Goal: Transaction & Acquisition: Purchase product/service

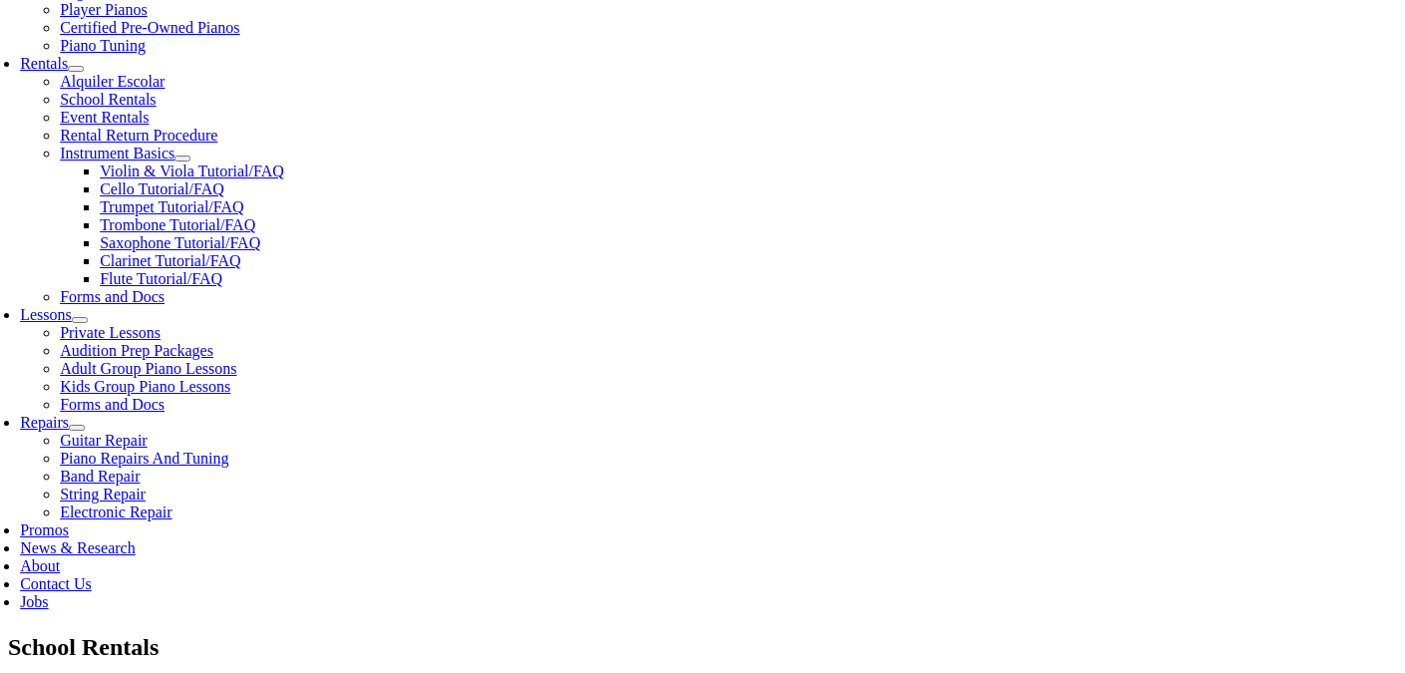
scroll to position [674, 0]
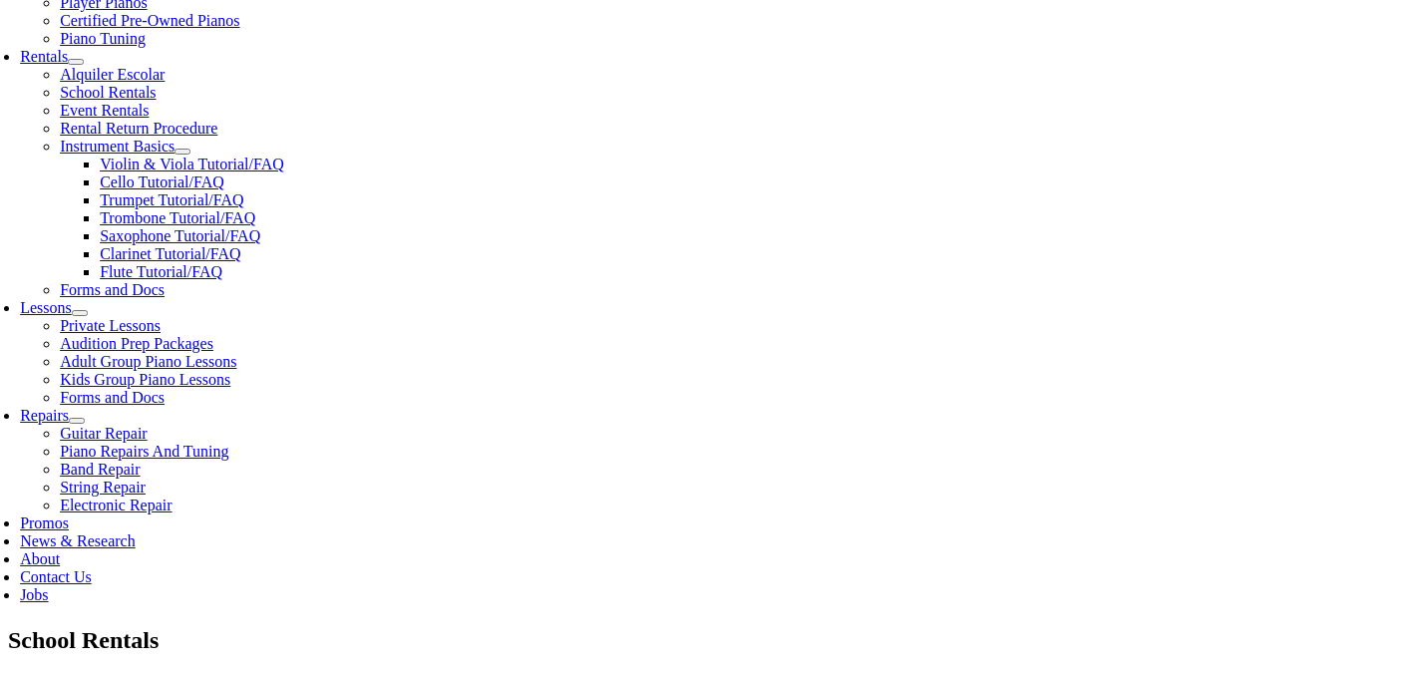
type input "indian"
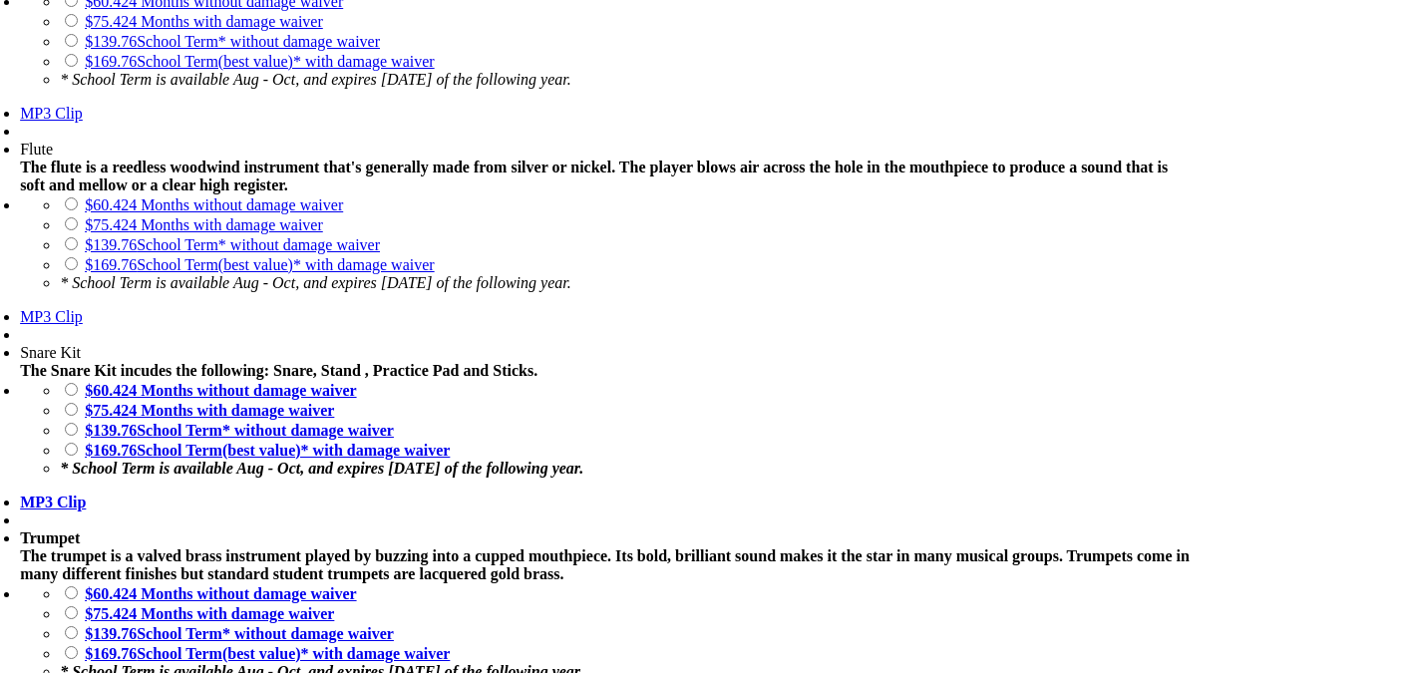
scroll to position [1836, 0]
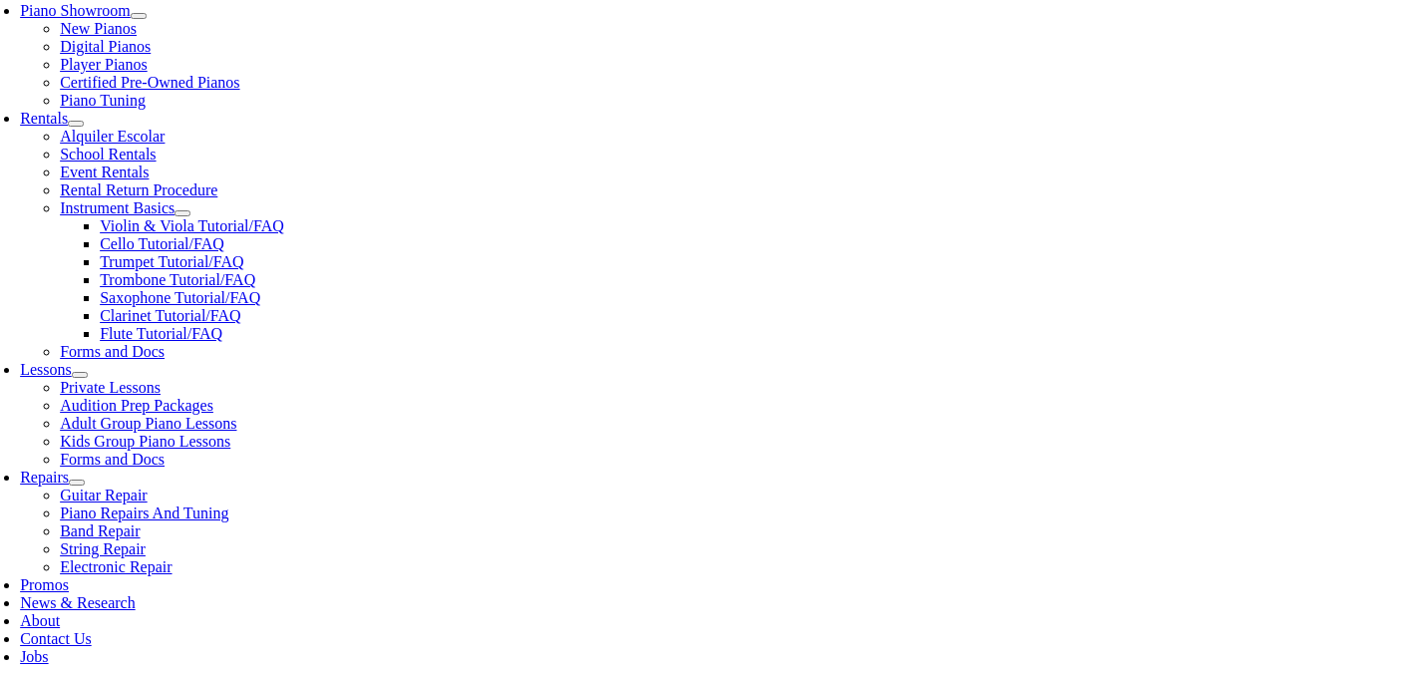
scroll to position [615, 0]
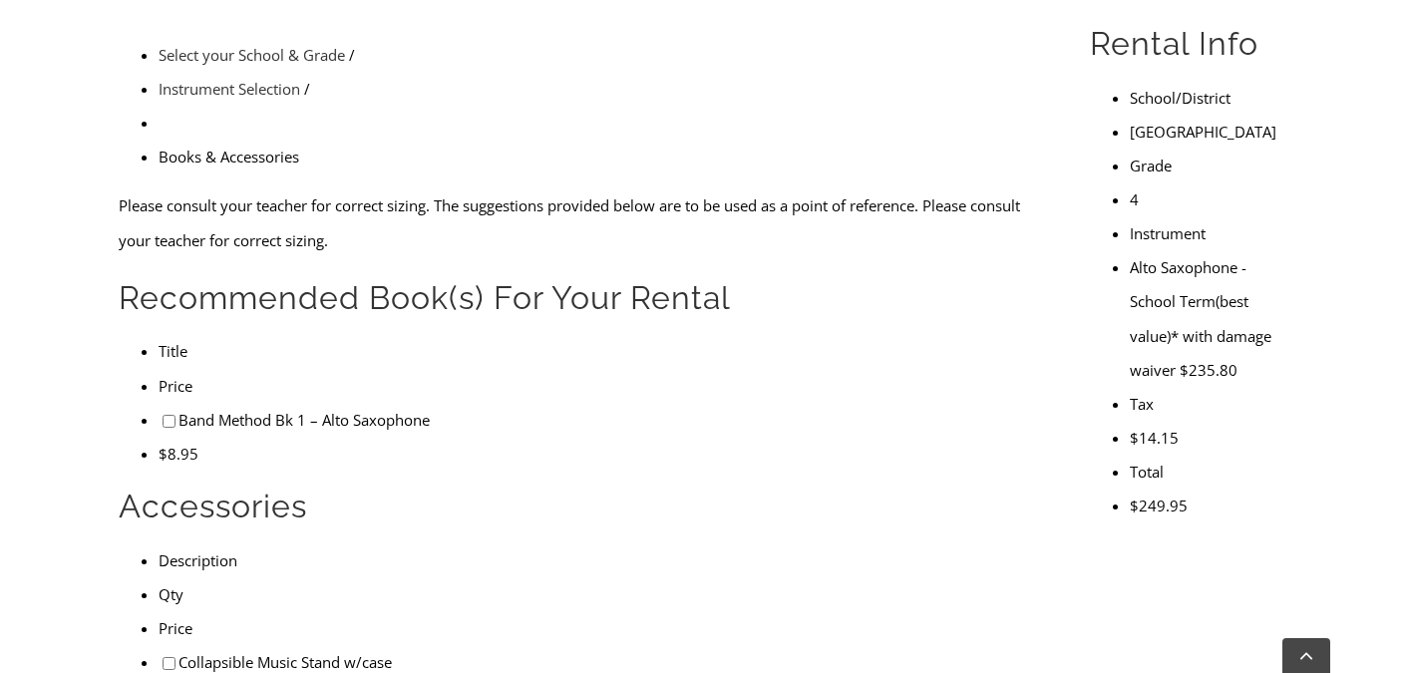
click at [162, 415] on input"] "checkbox" at bounding box center [168, 421] width 13 height 13
checkbox input"] "true"
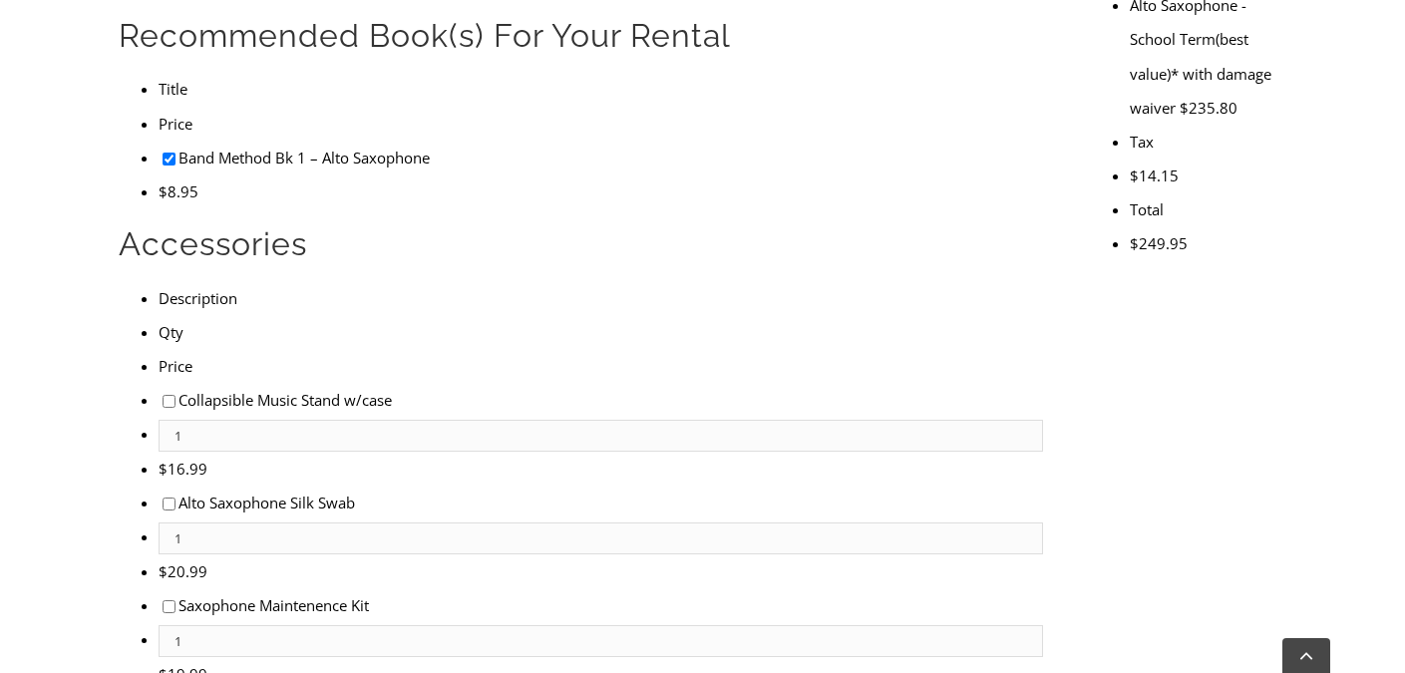
scroll to position [879, 0]
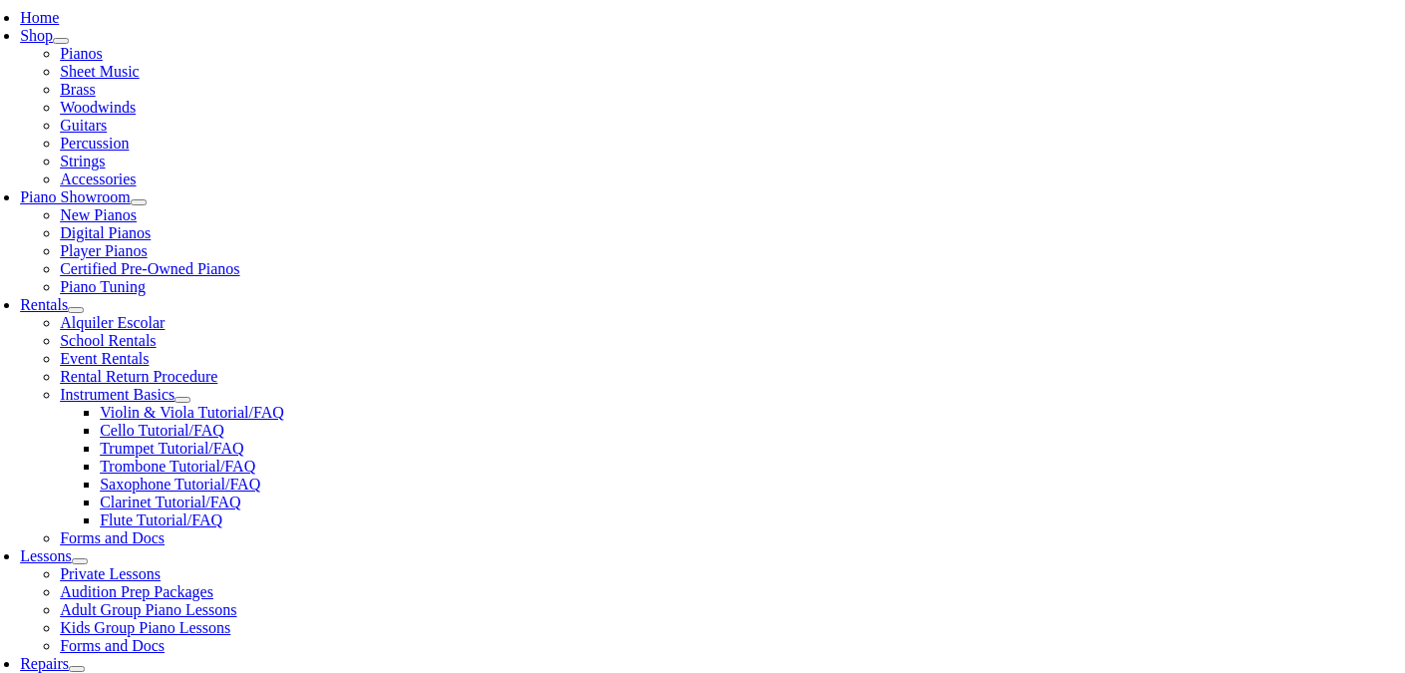
type input "1"
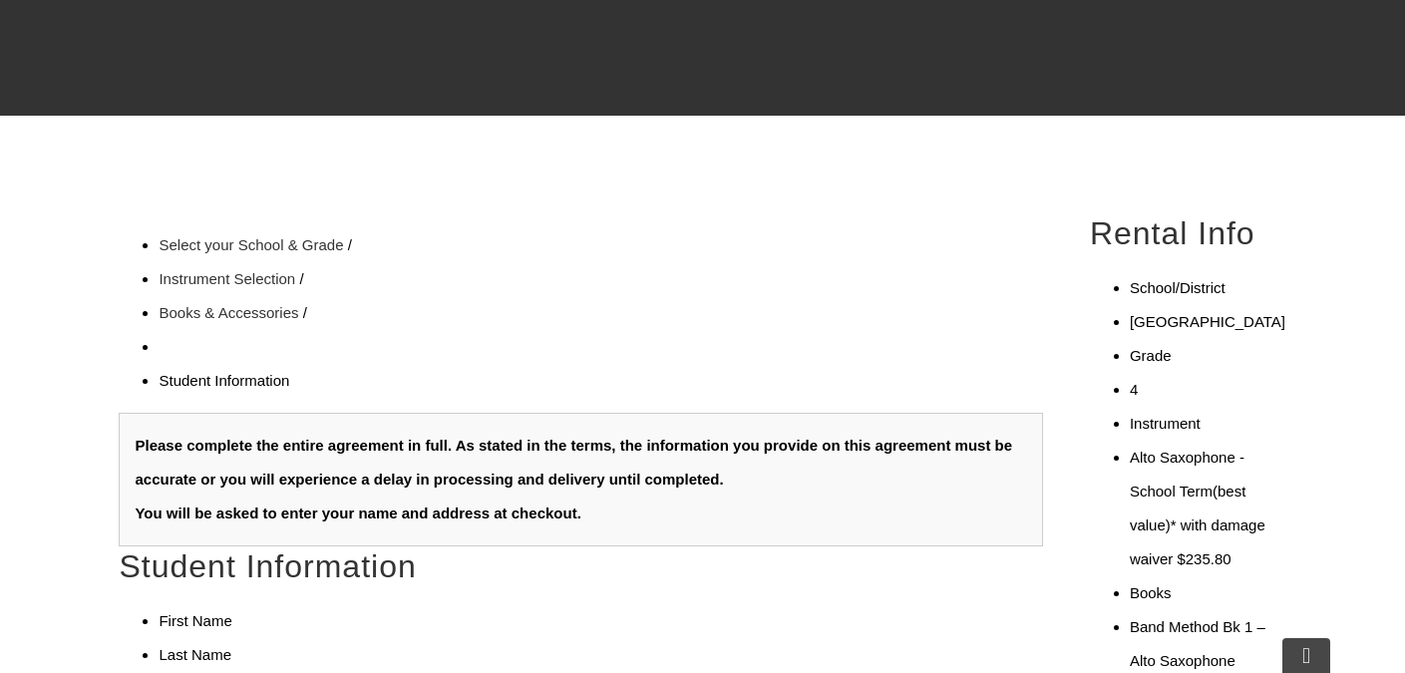
scroll to position [1, 0]
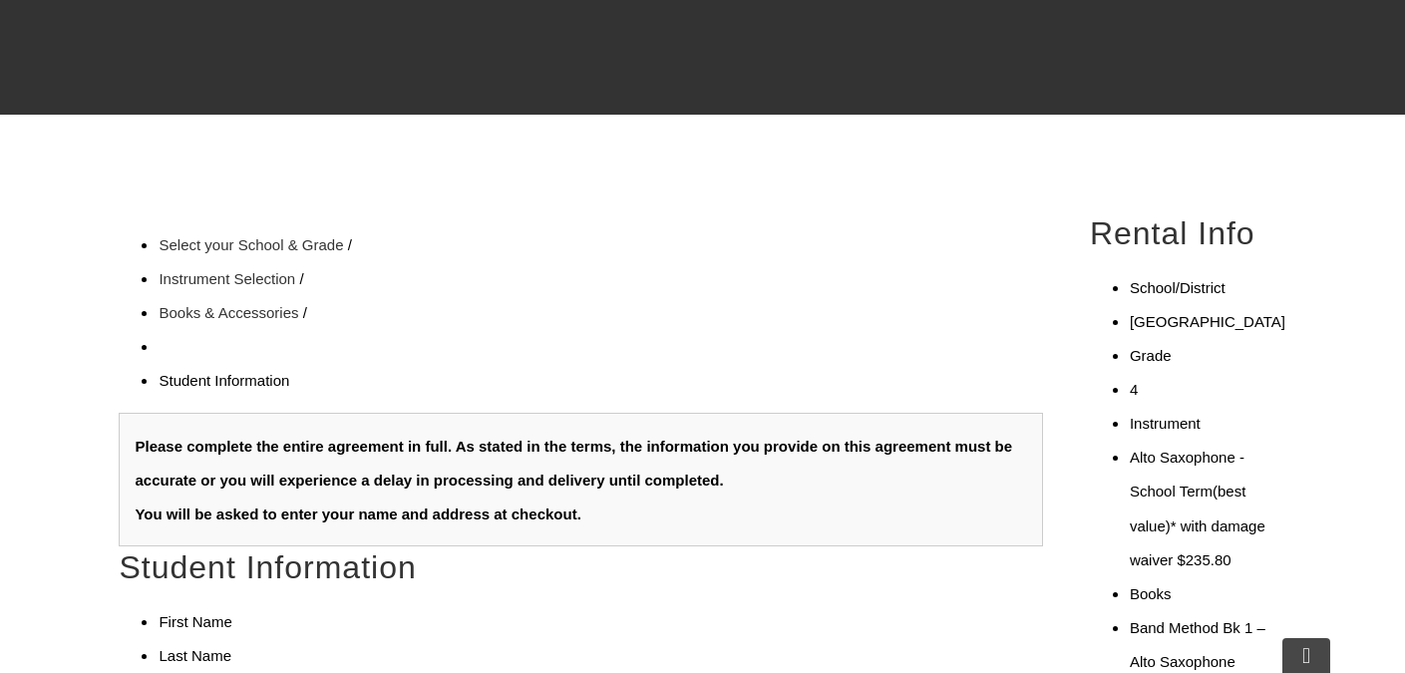
type input "Emerson"
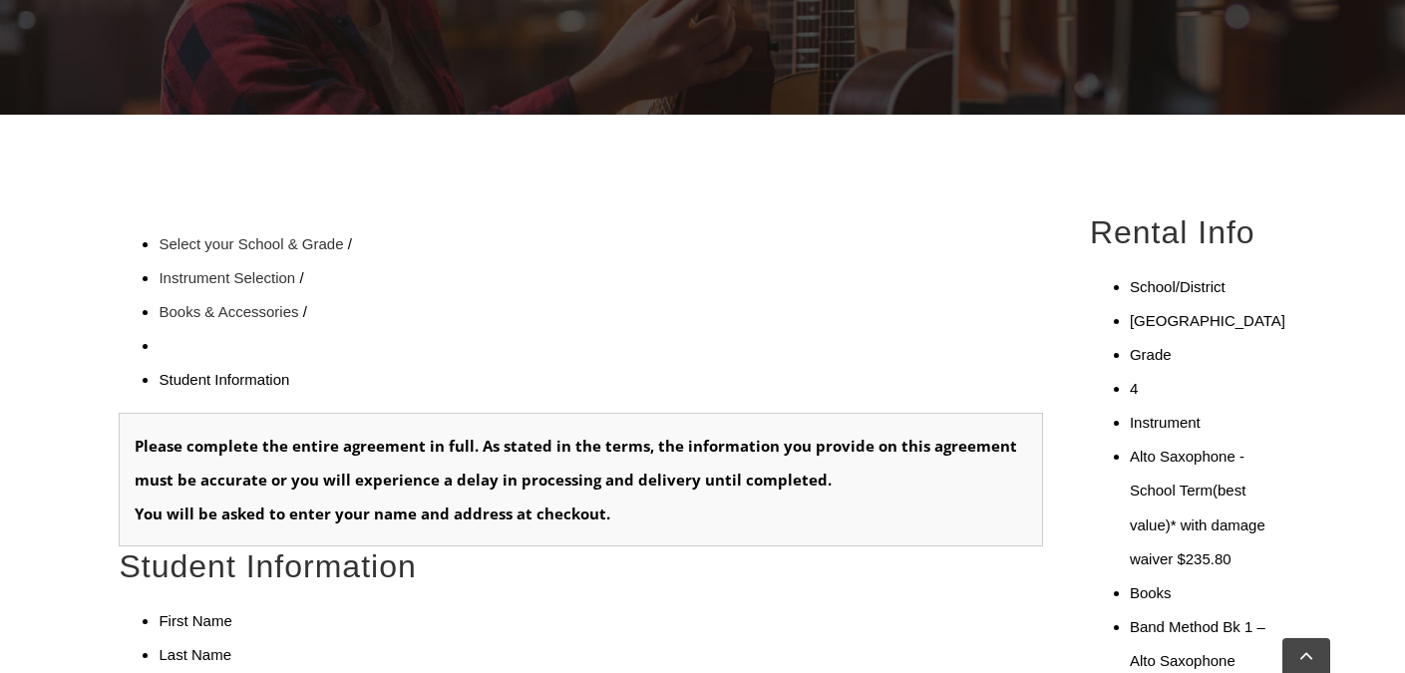
type input "[PERSON_NAME]"
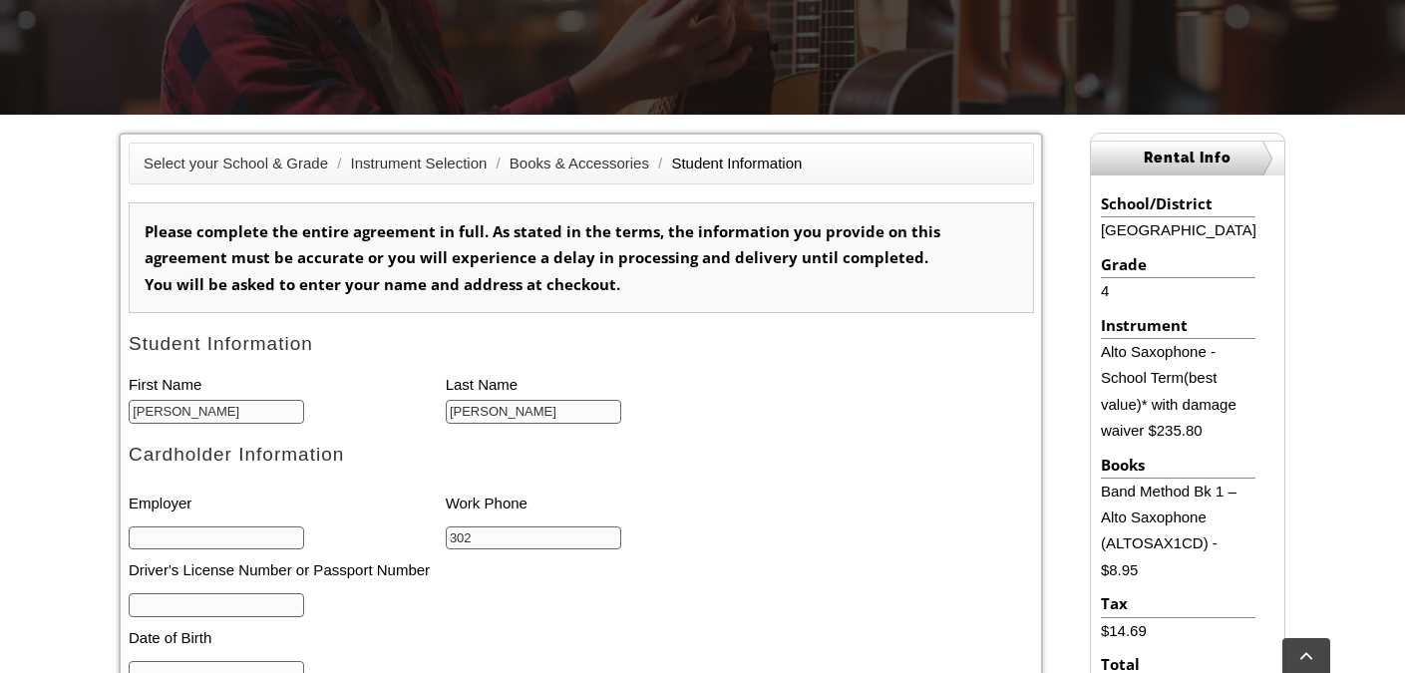
type input "3023545860"
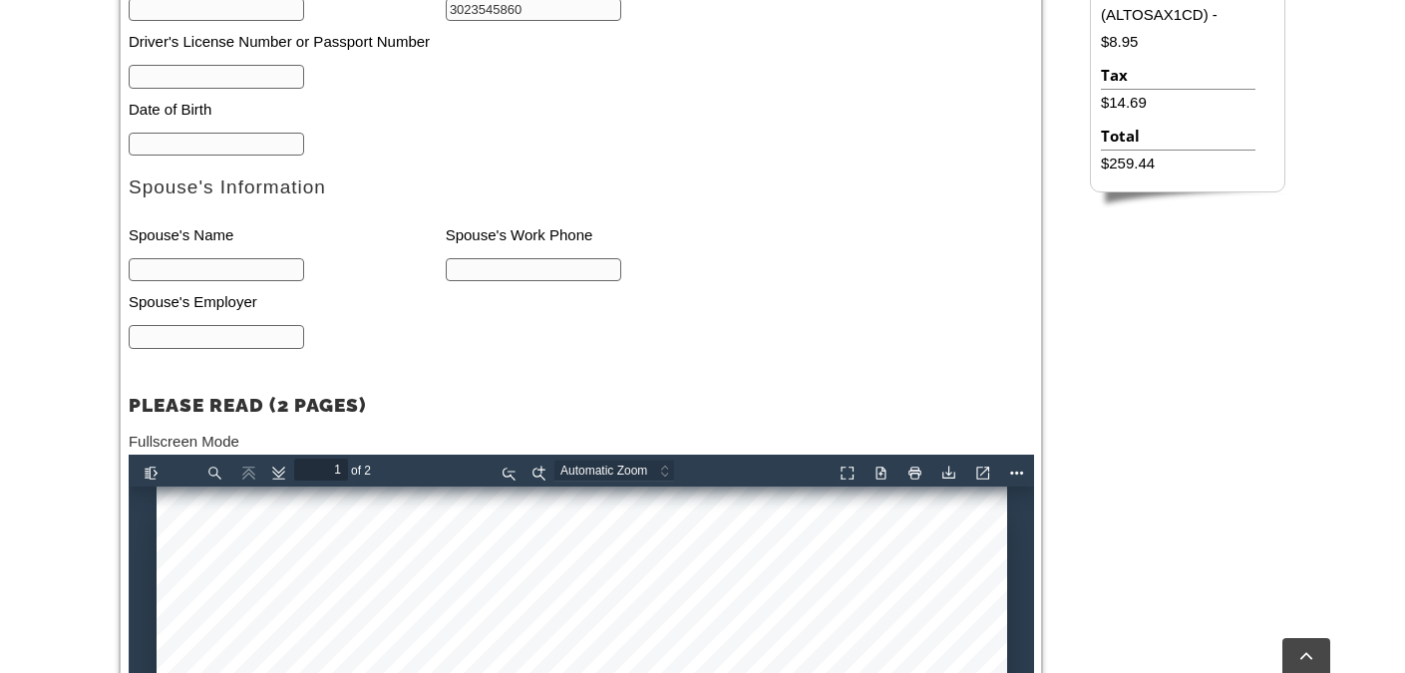
scroll to position [965, 0]
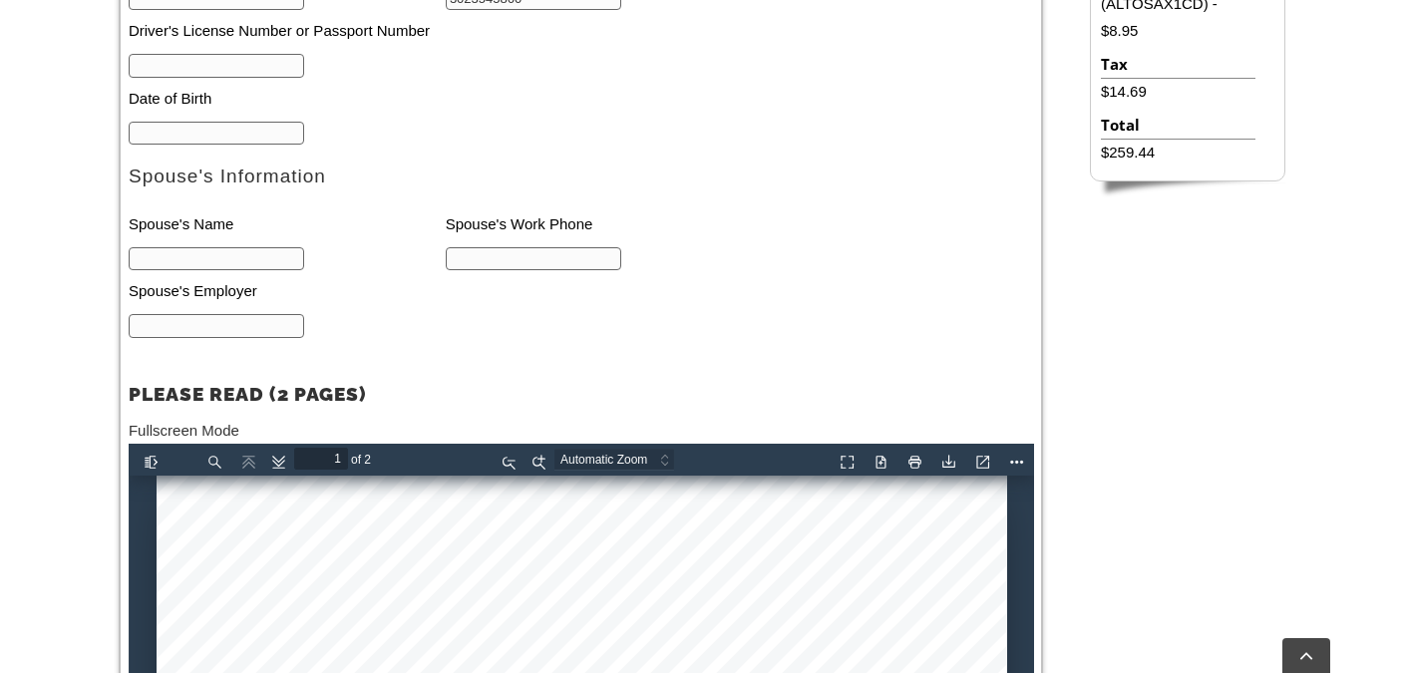
click at [188, 146] on input "text" at bounding box center [217, 134] width 176 height 24
type input "12/23/1980"
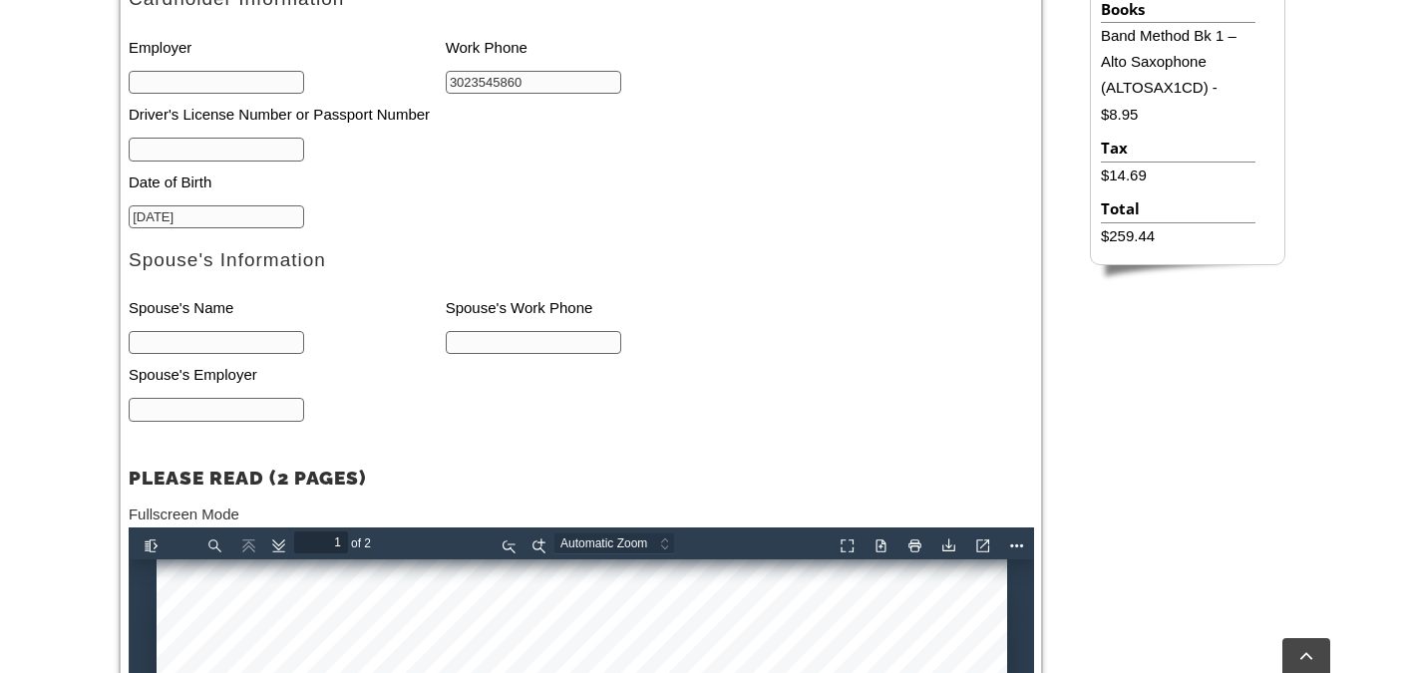
scroll to position [883, 0]
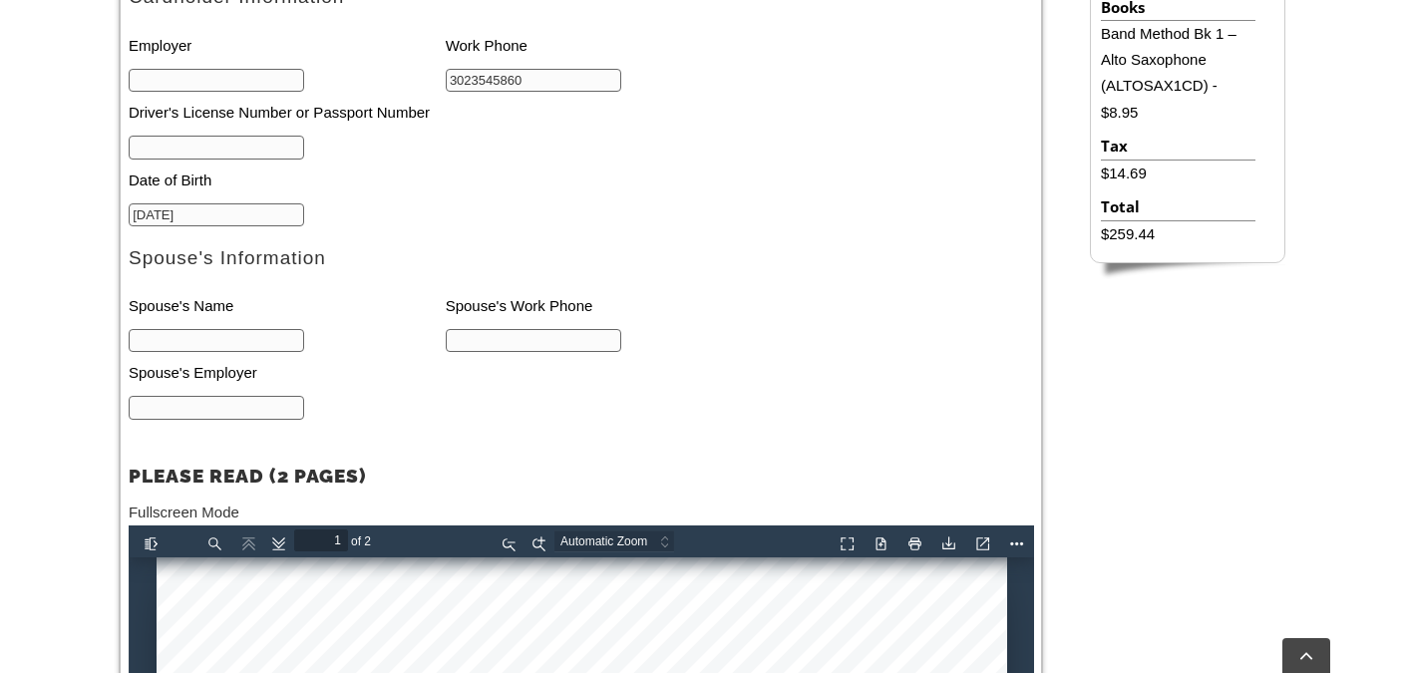
click at [229, 350] on input "text" at bounding box center [217, 341] width 176 height 24
type input "Robert"
type input "[PERSON_NAME]"
click at [200, 91] on input "text" at bounding box center [217, 81] width 176 height 24
type input "Mainline Health"
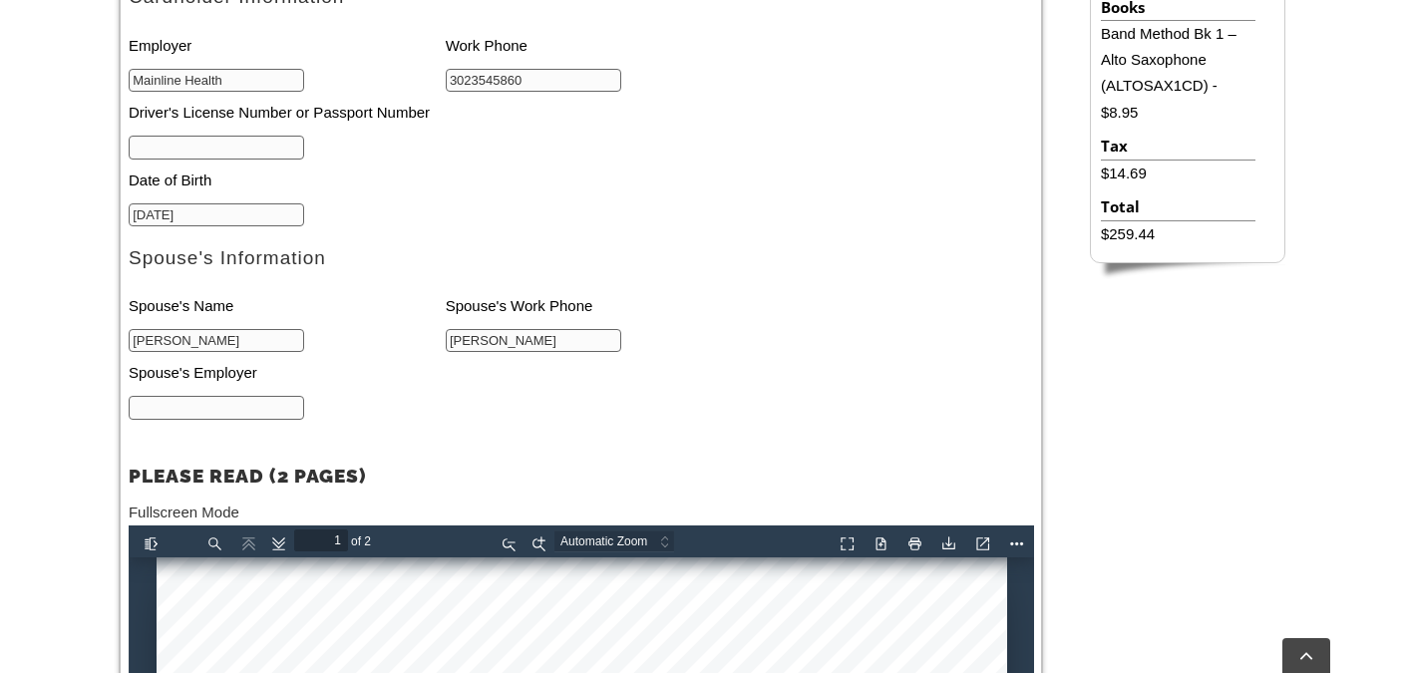
click at [191, 413] on input "text" at bounding box center [217, 408] width 176 height 24
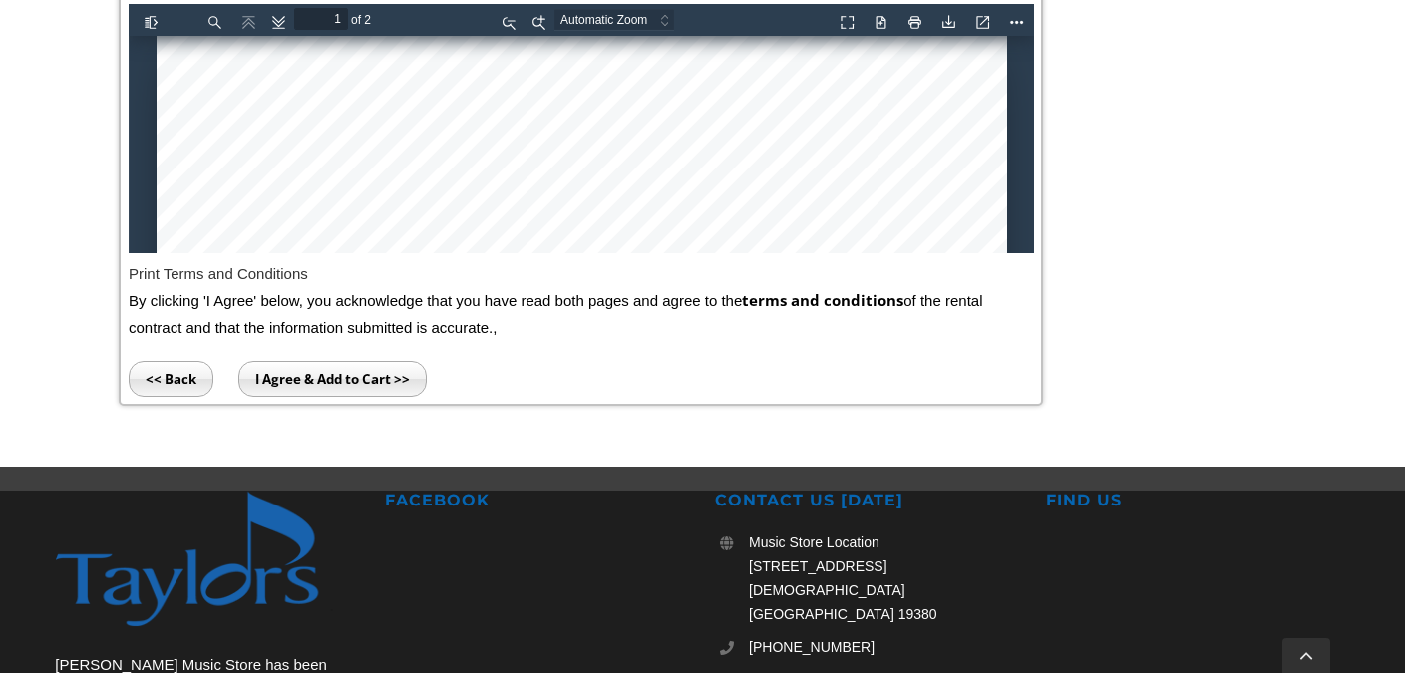
scroll to position [1411, 0]
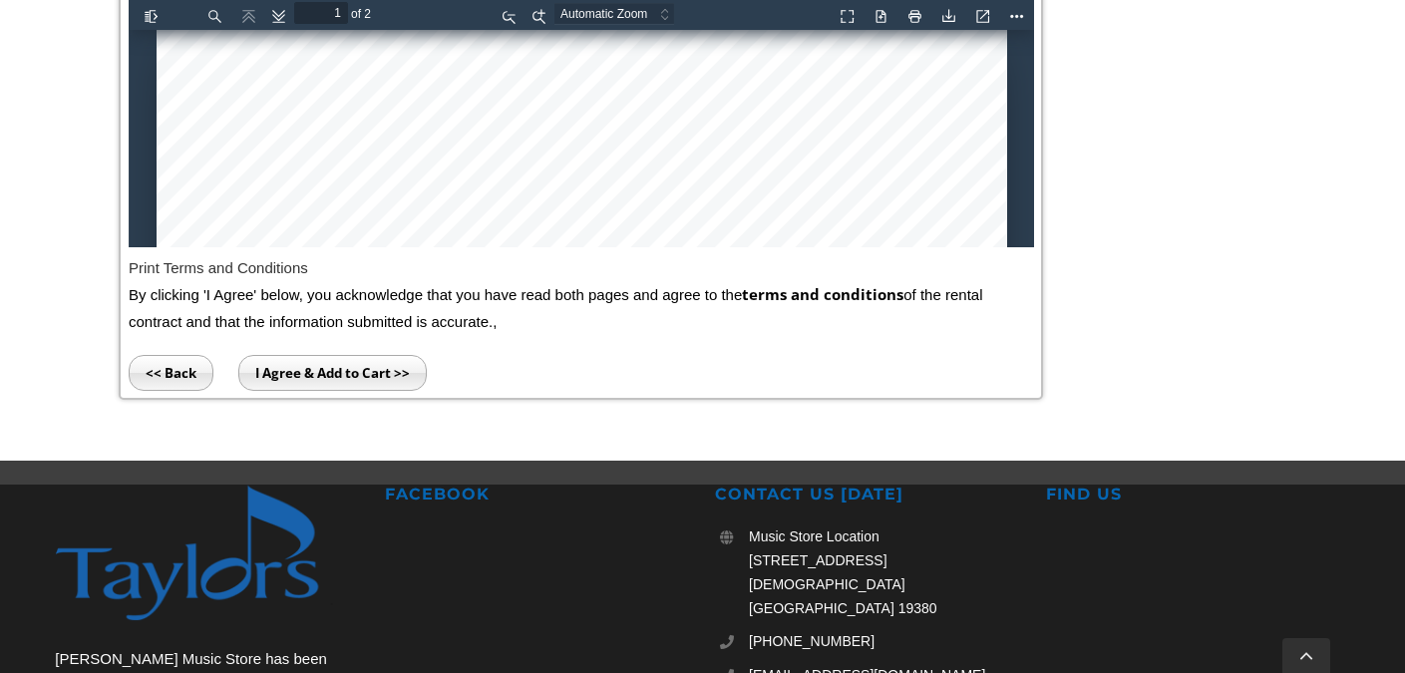
type input "Astra Zeneca"
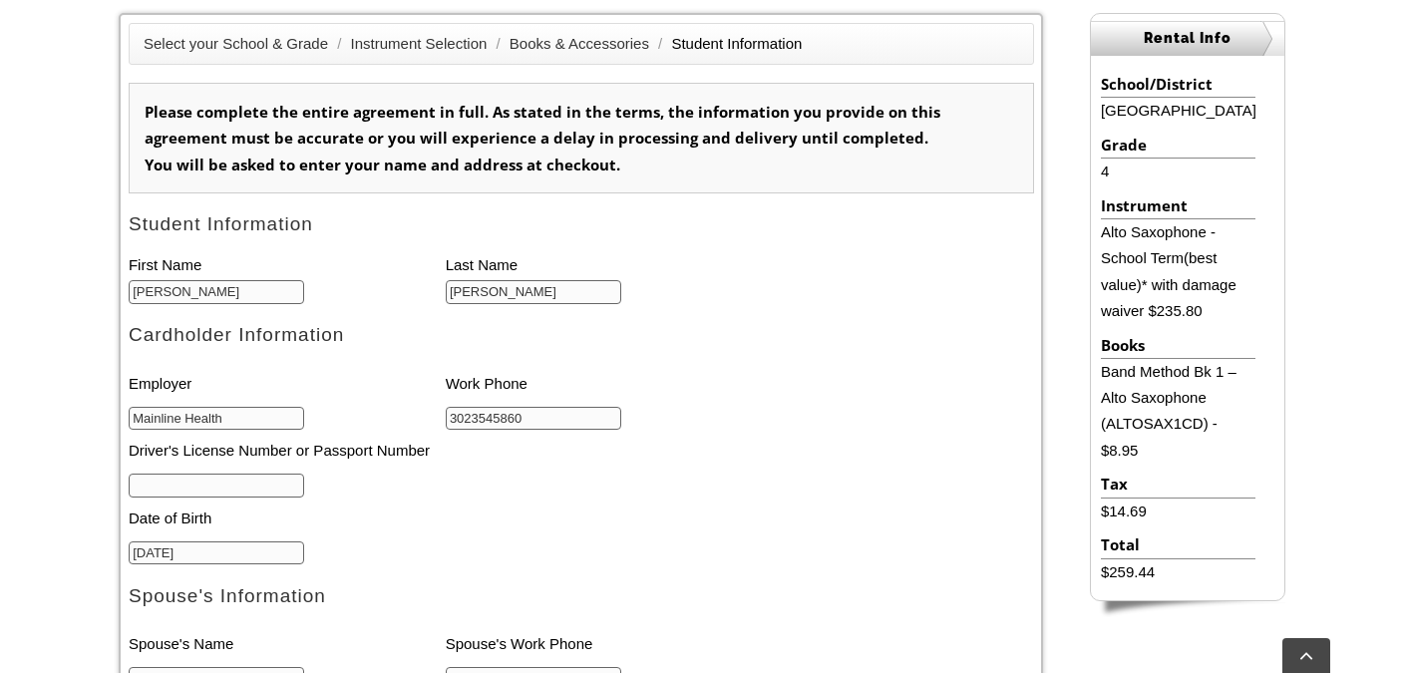
scroll to position [538, 0]
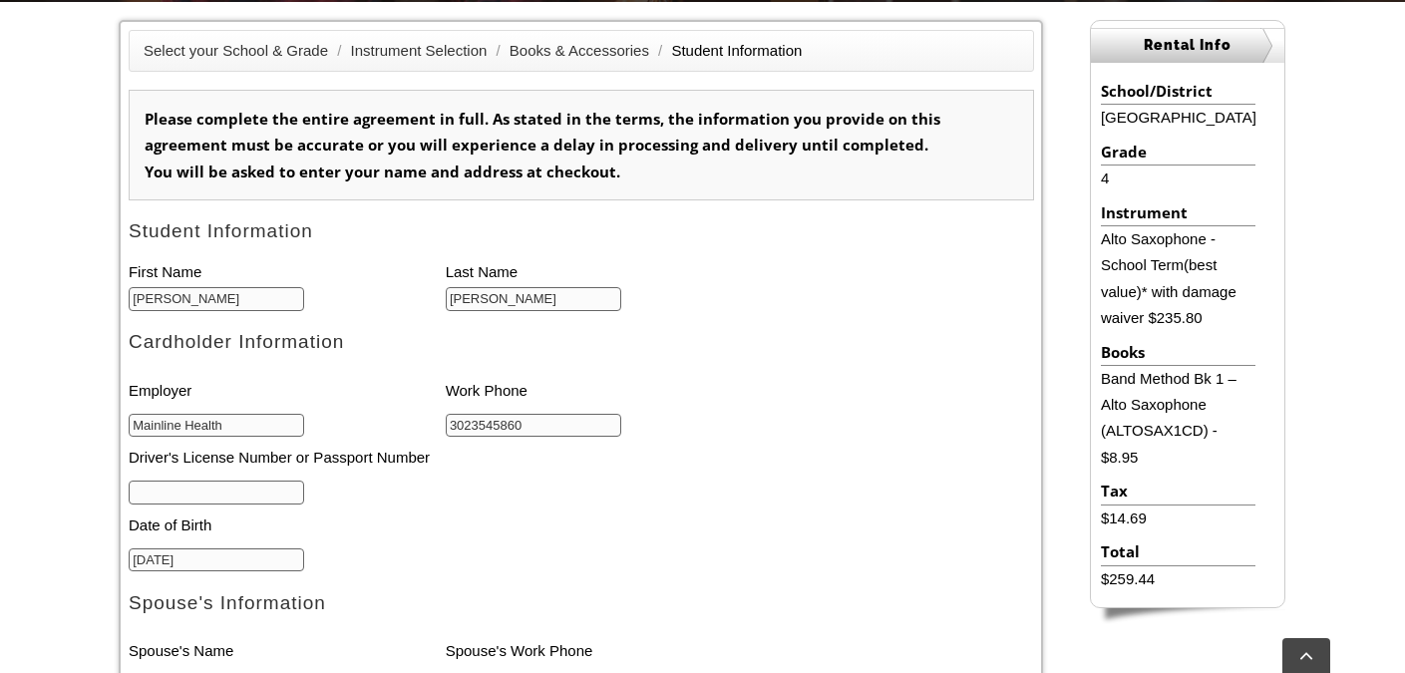
click at [202, 488] on input "text" at bounding box center [217, 493] width 176 height 24
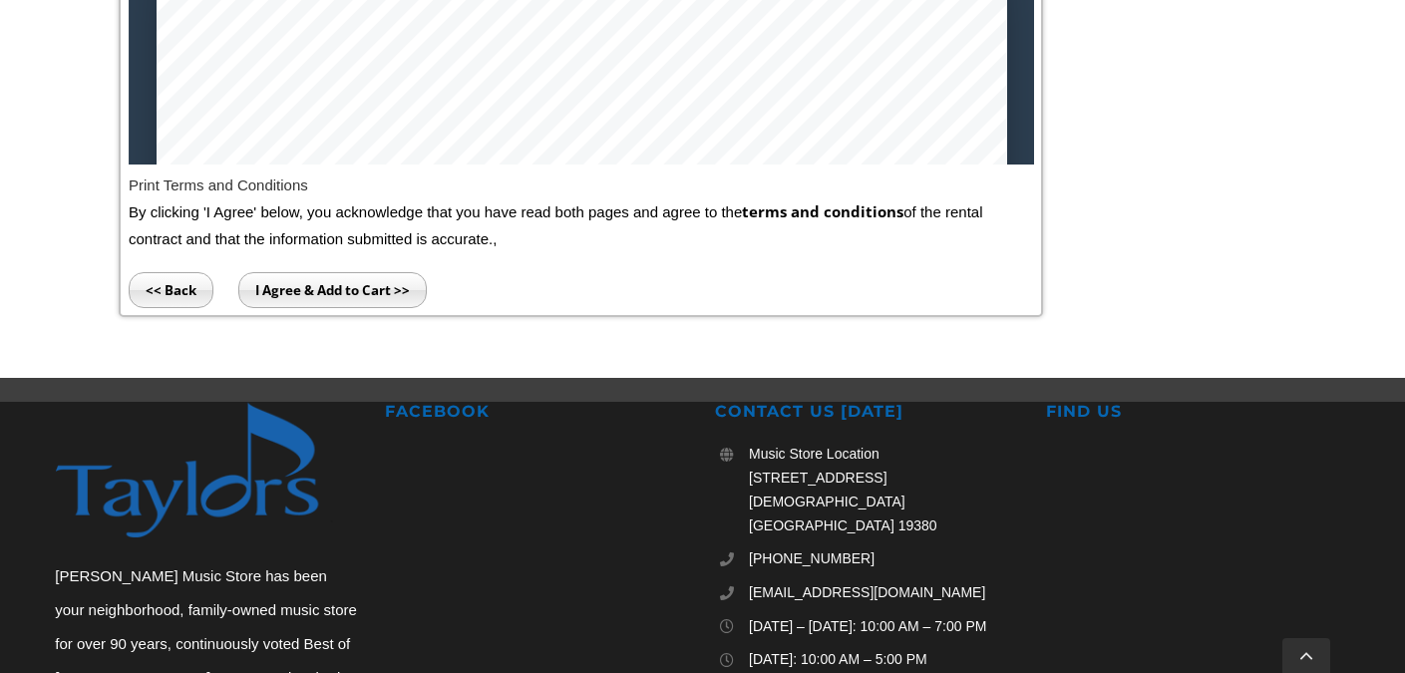
scroll to position [1566, 0]
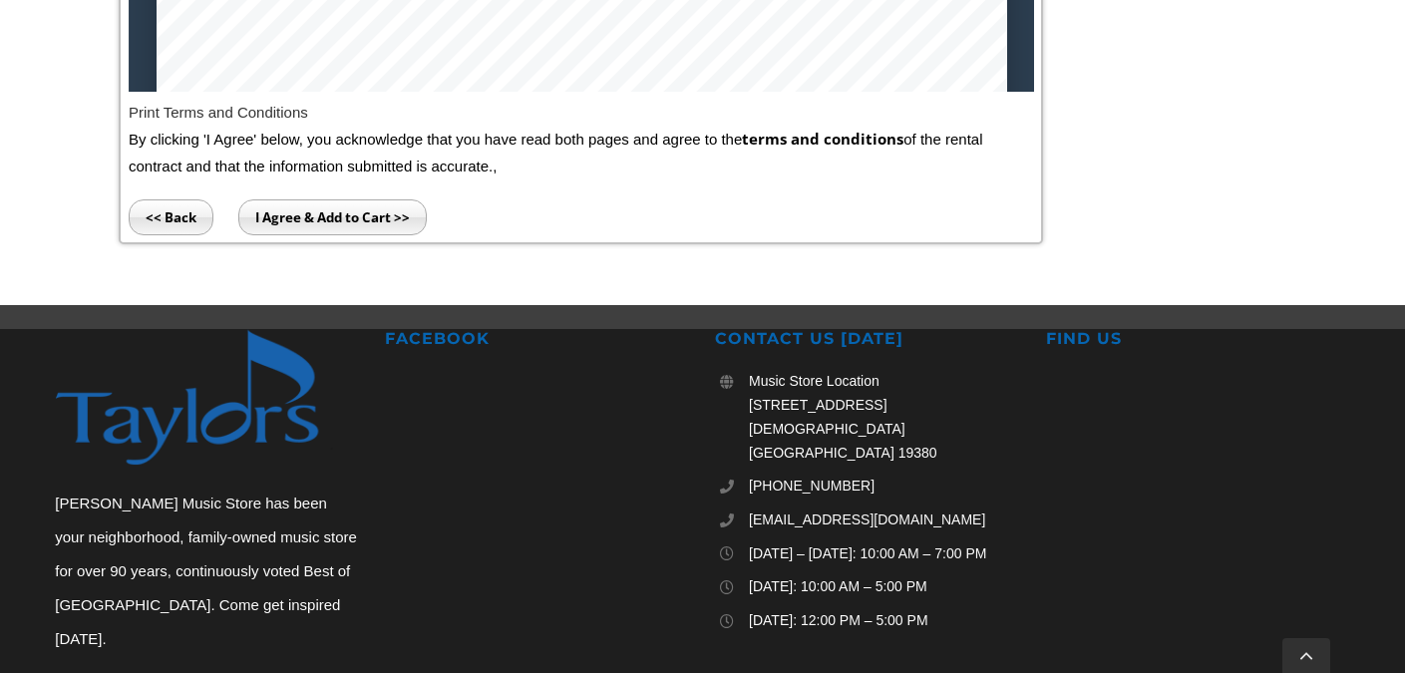
type input "31959911"
click at [342, 228] on input "I Agree & Add to Cart >>" at bounding box center [332, 217] width 188 height 36
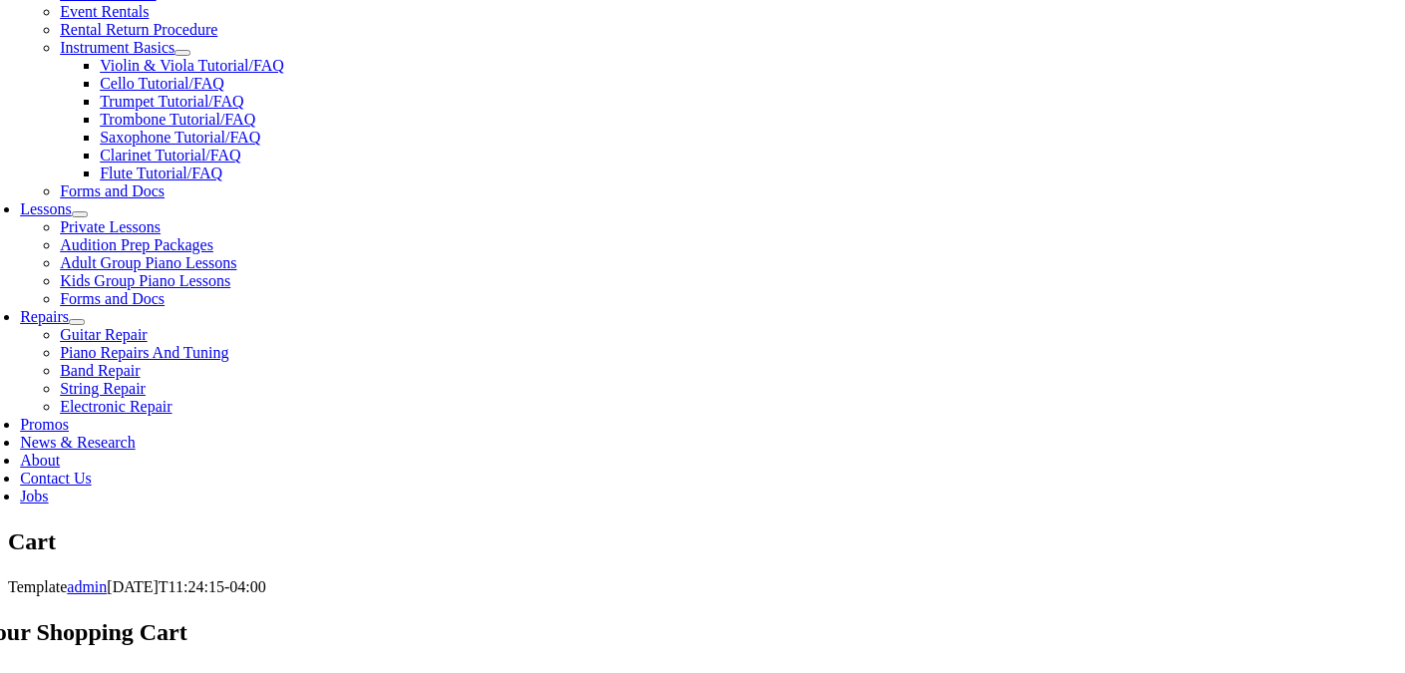
scroll to position [775, 0]
select select "PA"
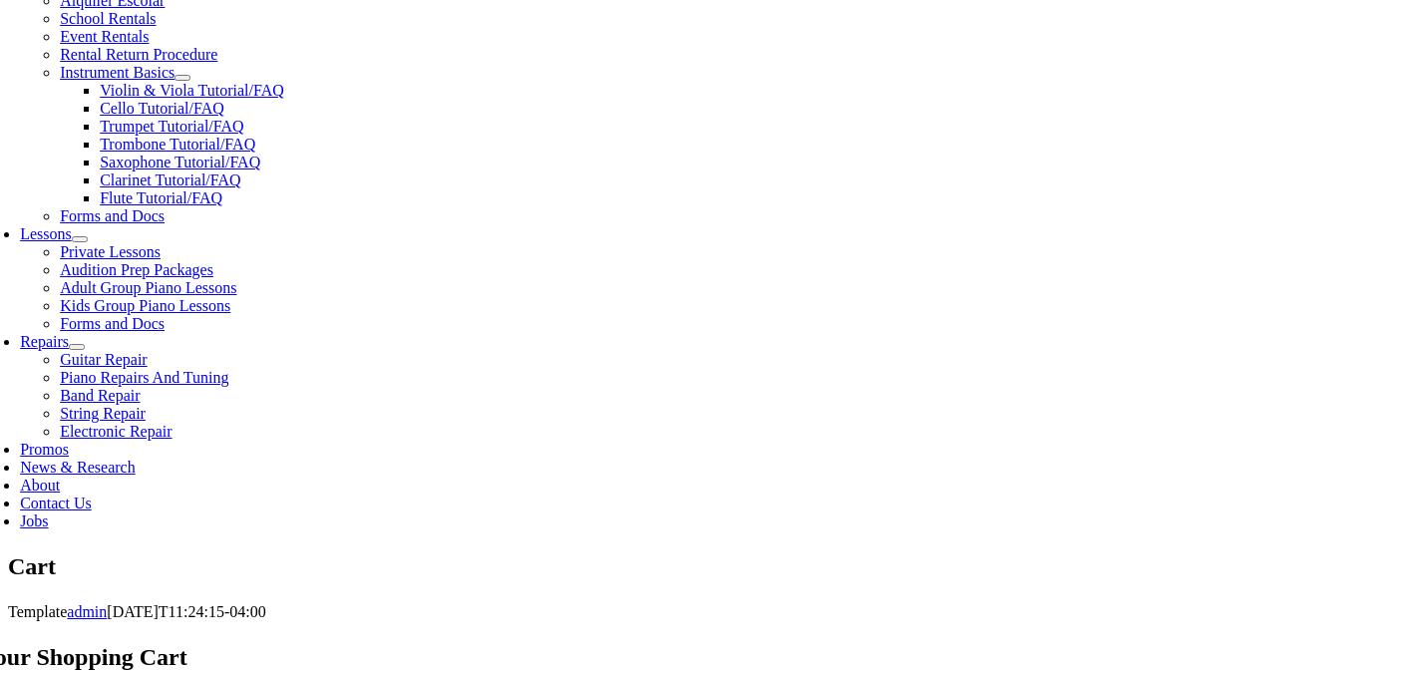
scroll to position [751, 0]
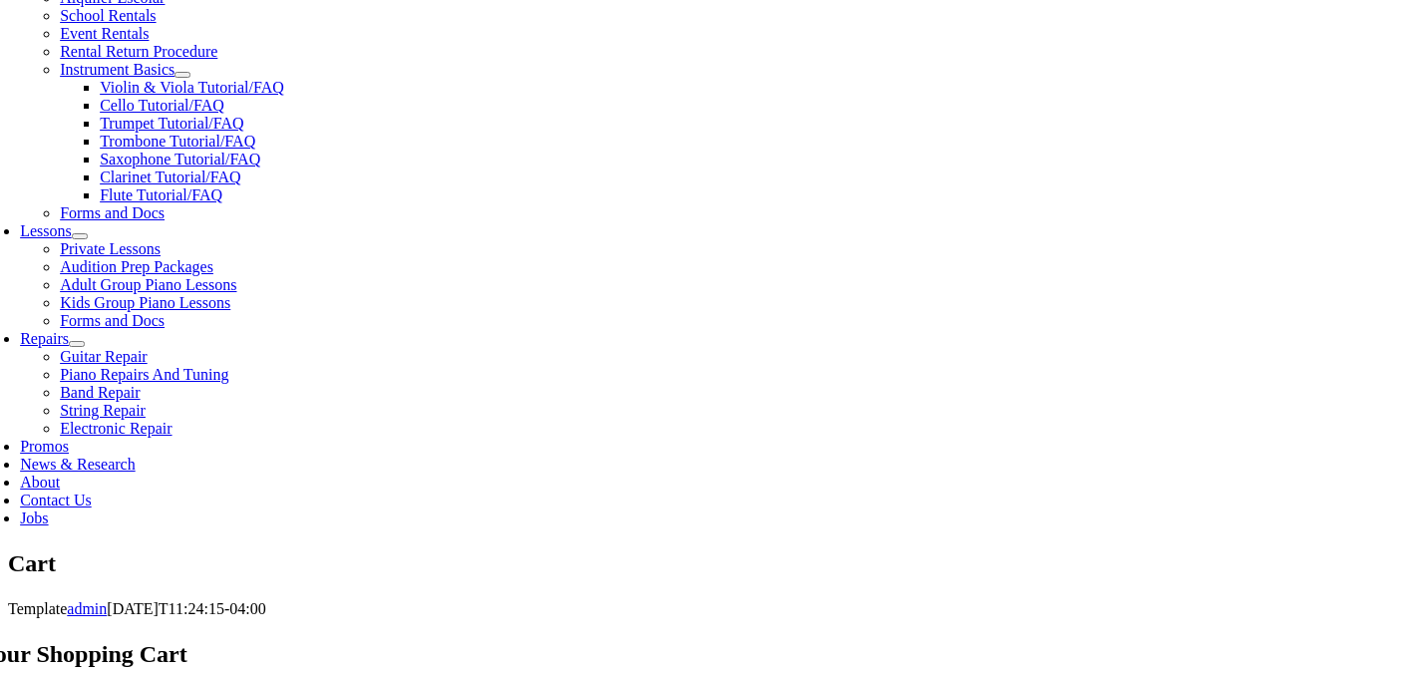
select select "PA"
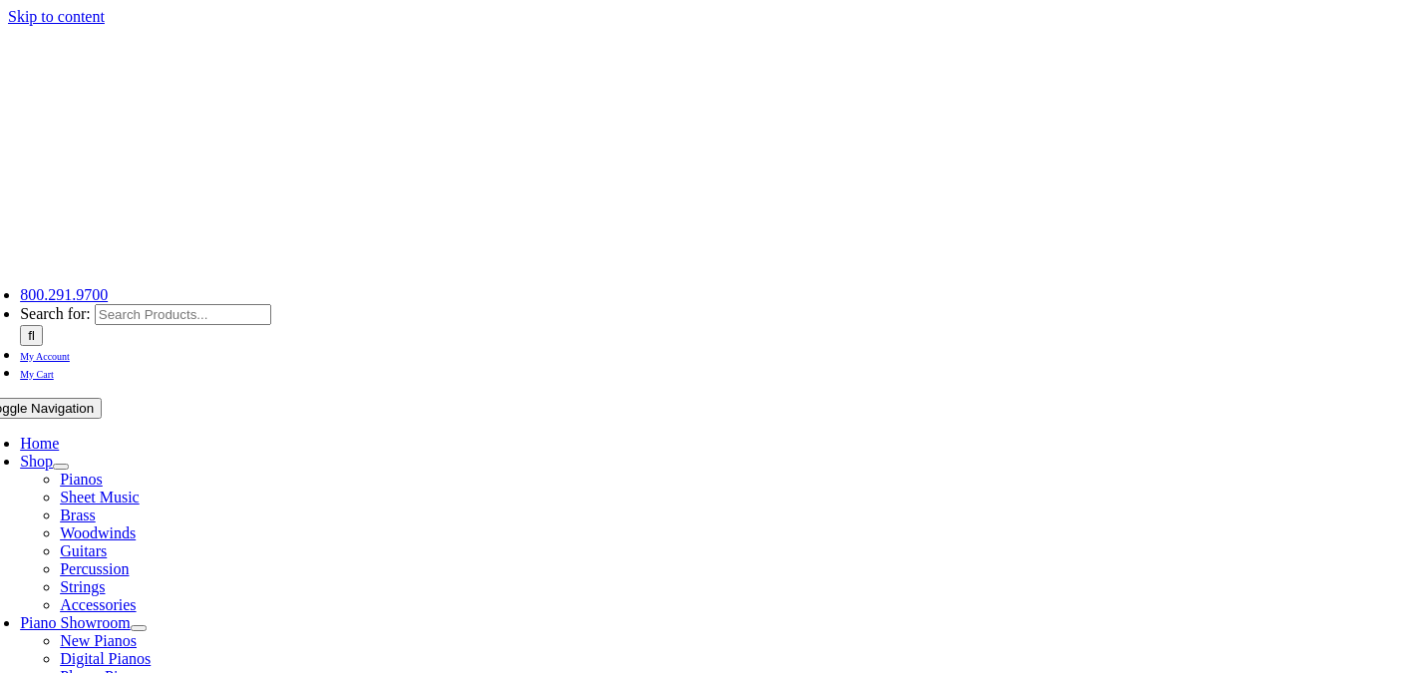
select select "PA"
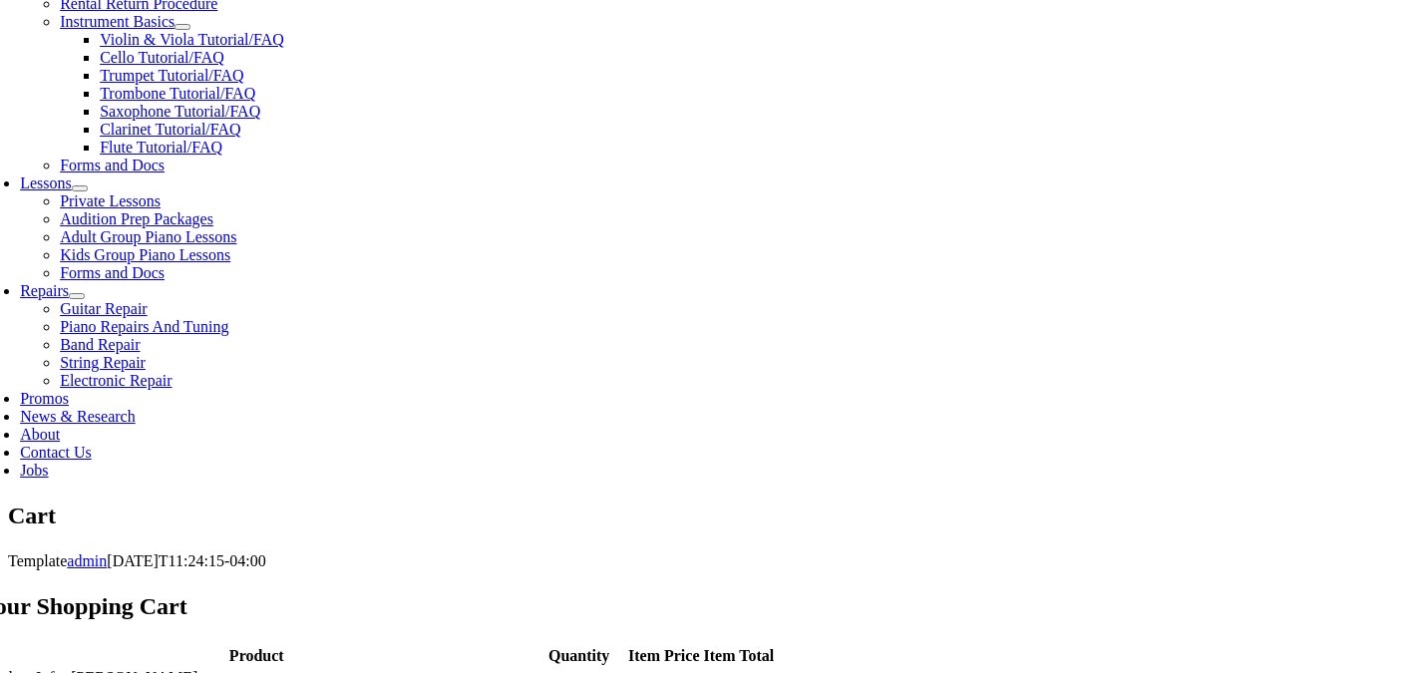
scroll to position [800, 0]
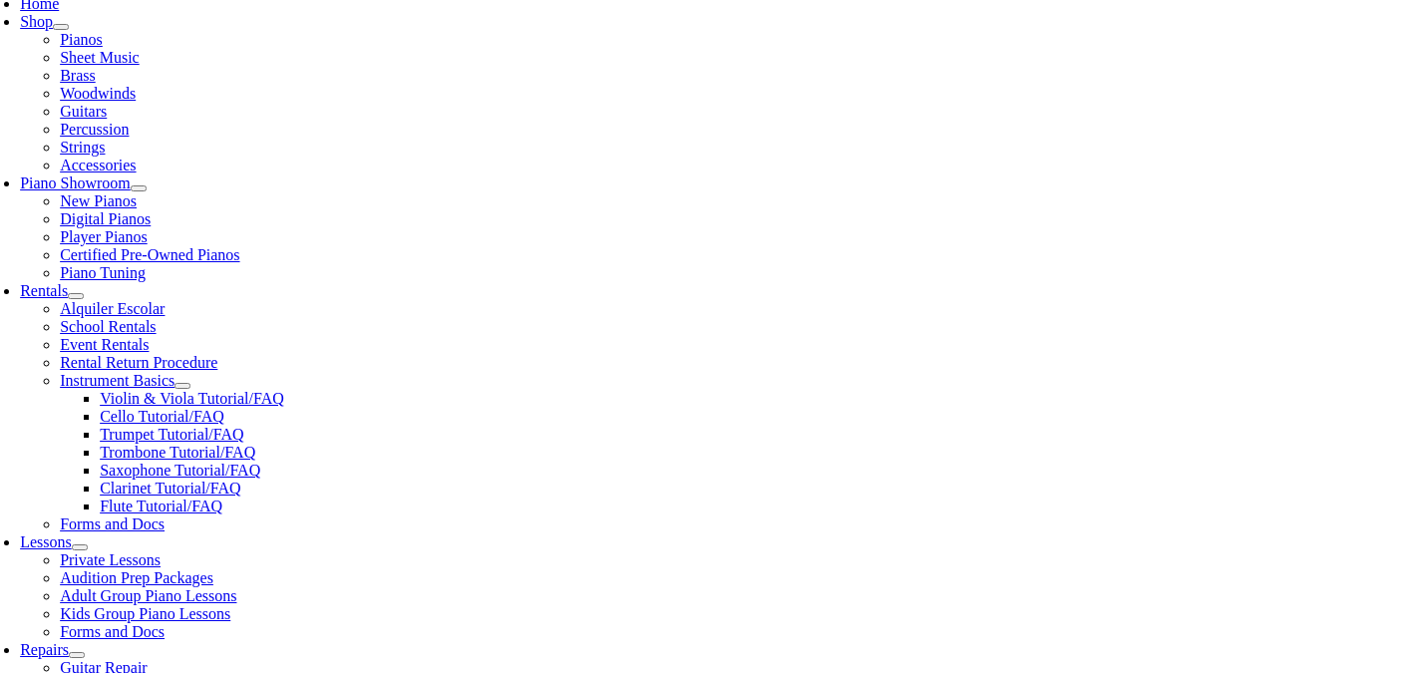
scroll to position [441, 0]
type input "[EMAIL_ADDRESS][DOMAIN_NAME]"
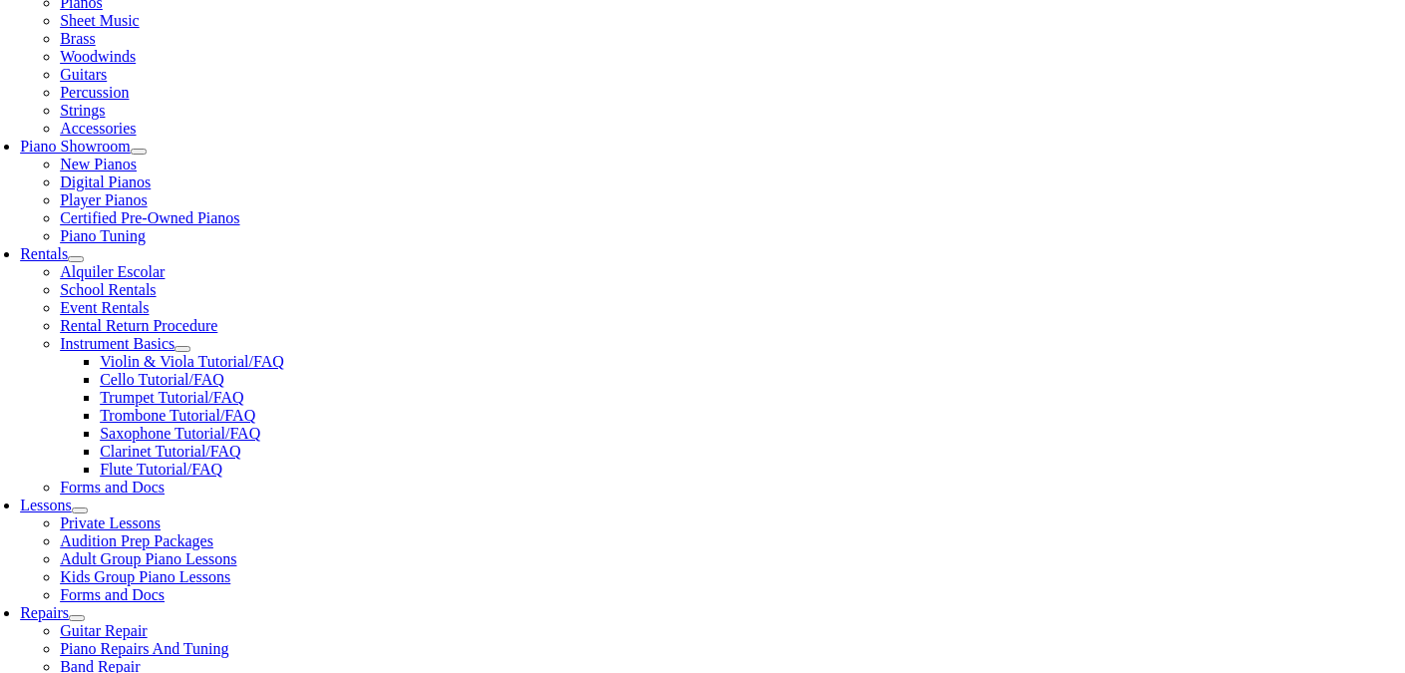
scroll to position [480, 0]
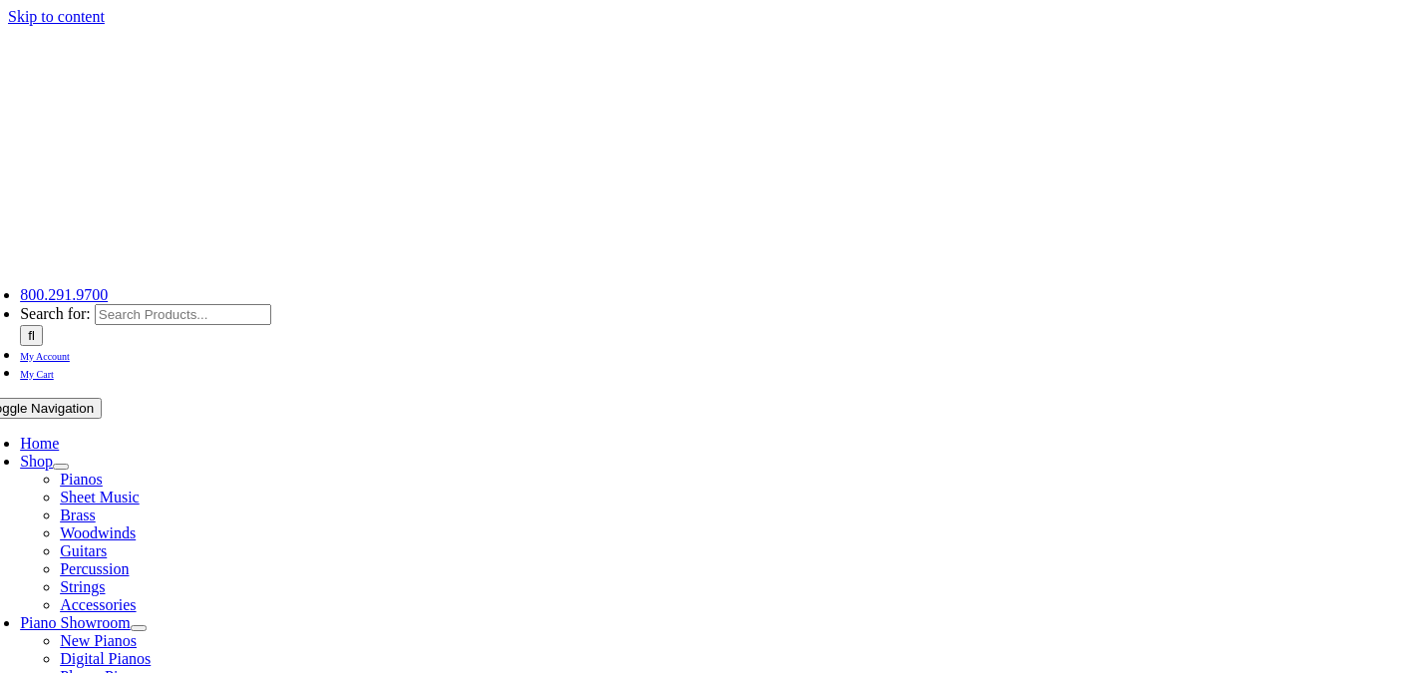
select select "PA"
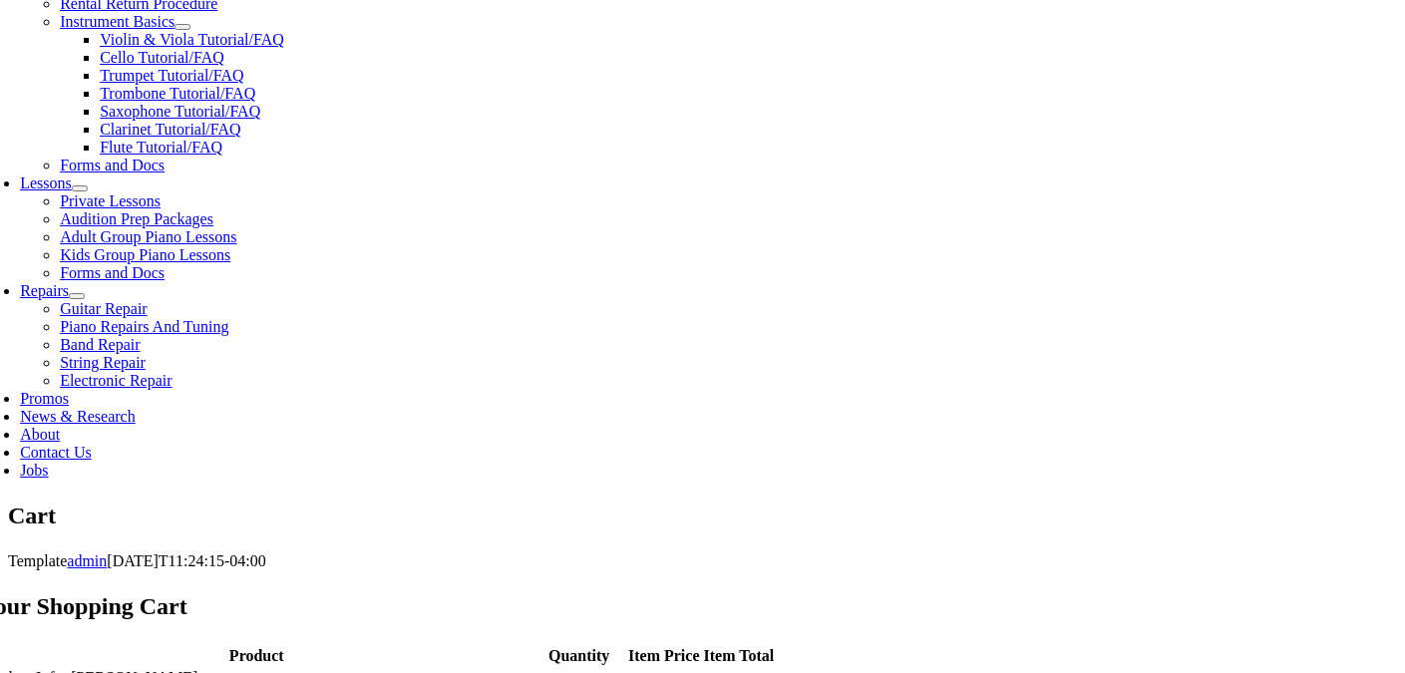
scroll to position [836, 0]
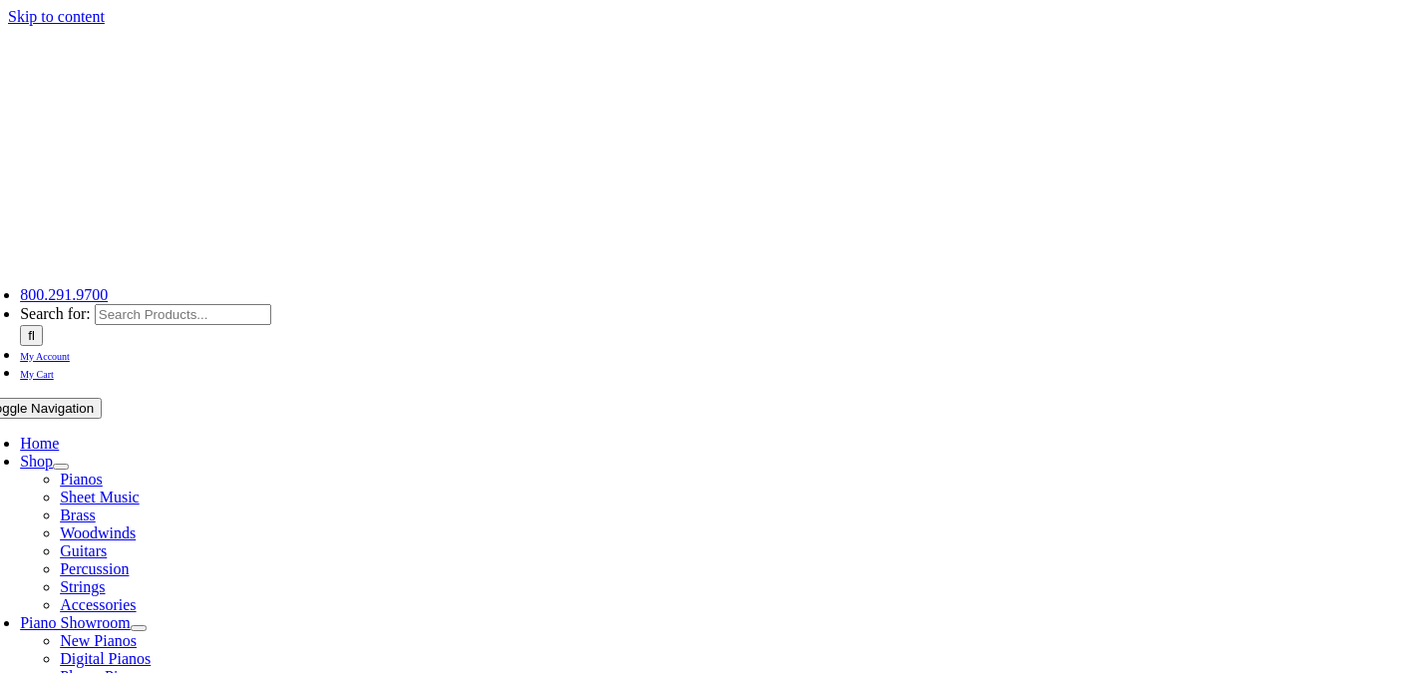
select select
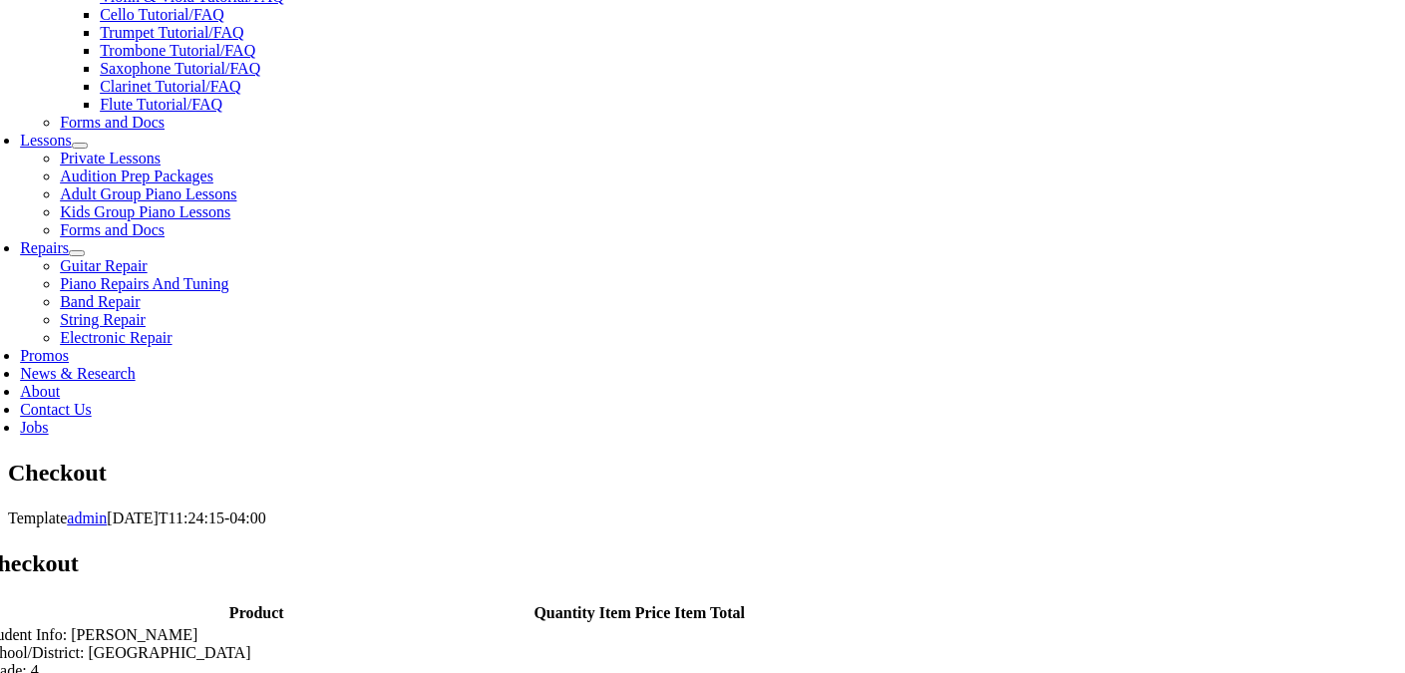
scroll to position [848, 0]
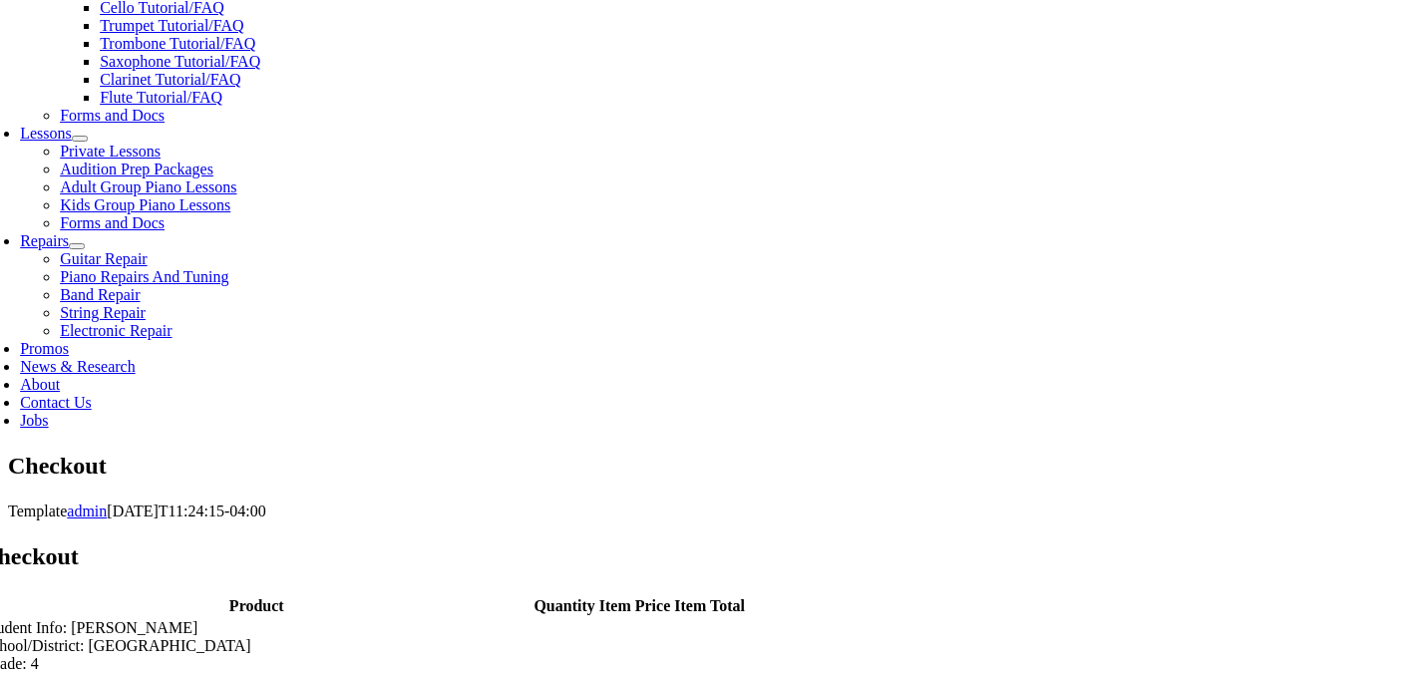
type input "[PERSON_NAME]"
type input "[STREET_ADDRESS]"
type input "Media"
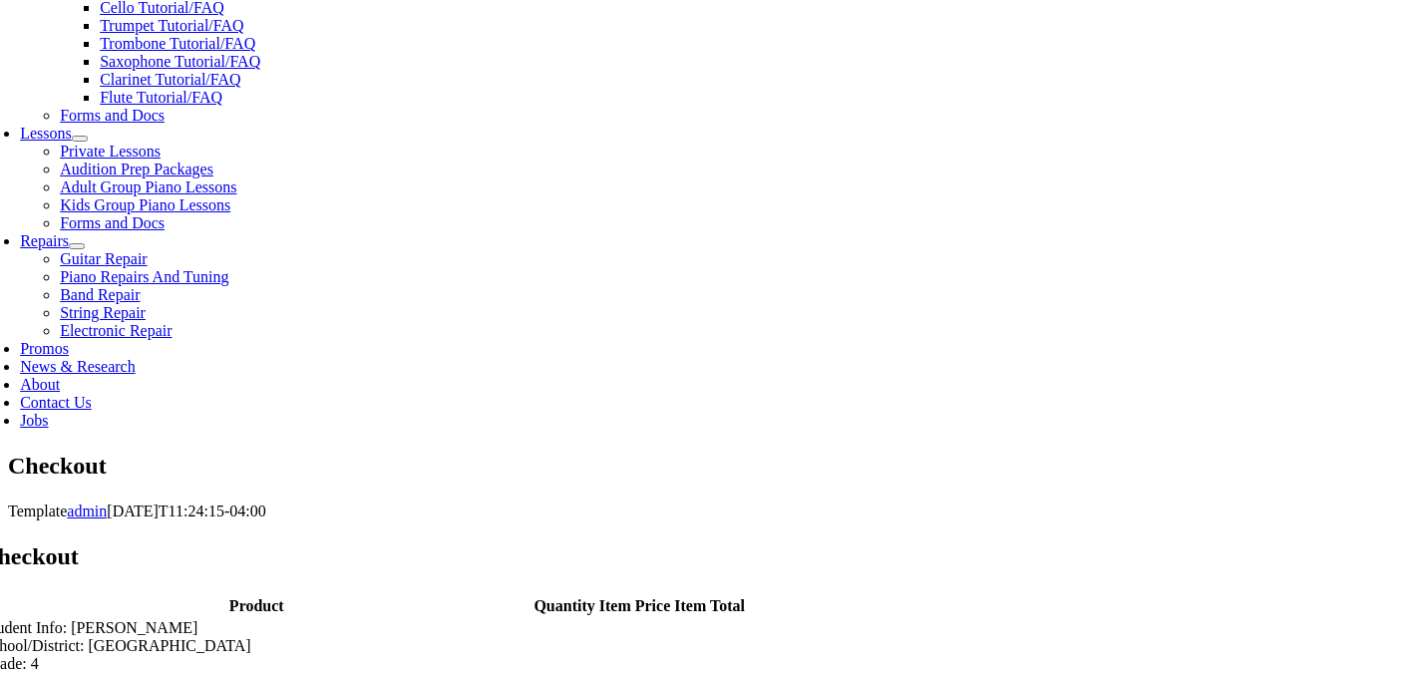
select select "PA"
type input "19063"
type input "3023545860"
type input "[EMAIL_ADDRESS][DOMAIN_NAME]"
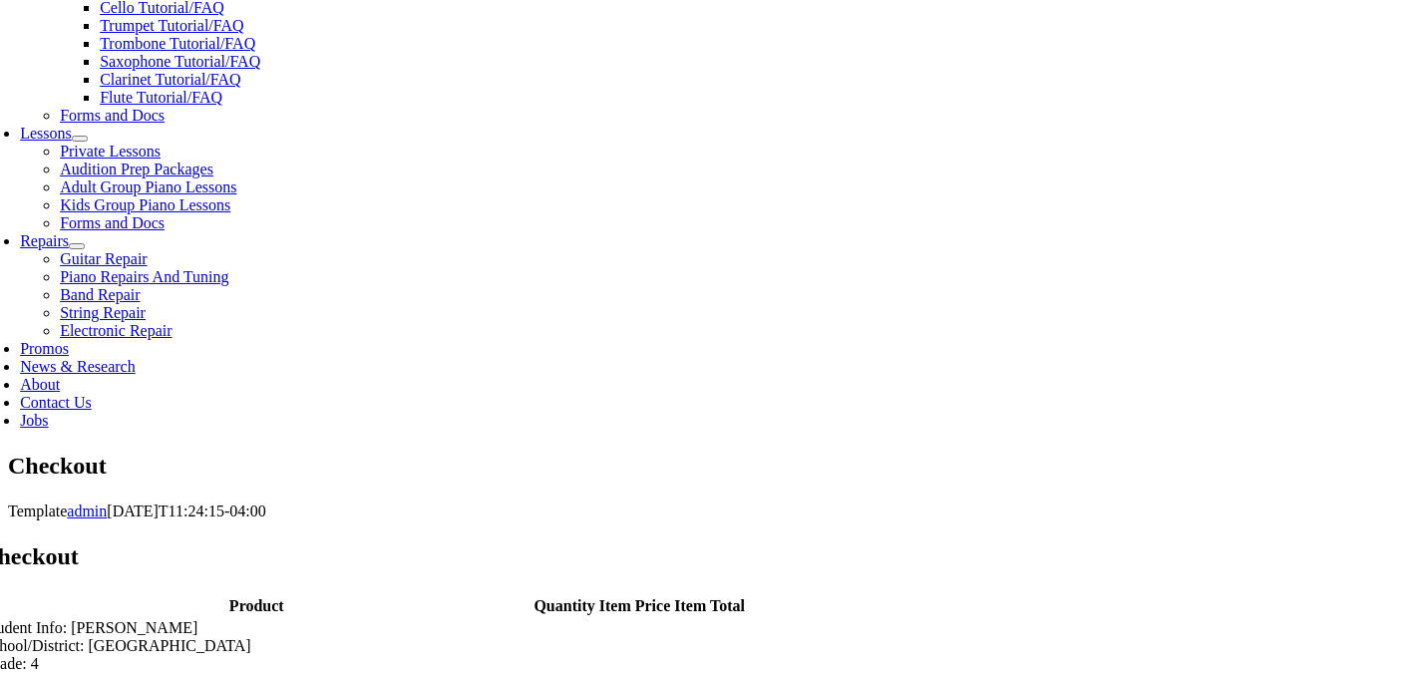
select select "amex"
type input "[CREDIT_CARD_NUMBER]"
select select "11"
select select "2029"
type input "1799"
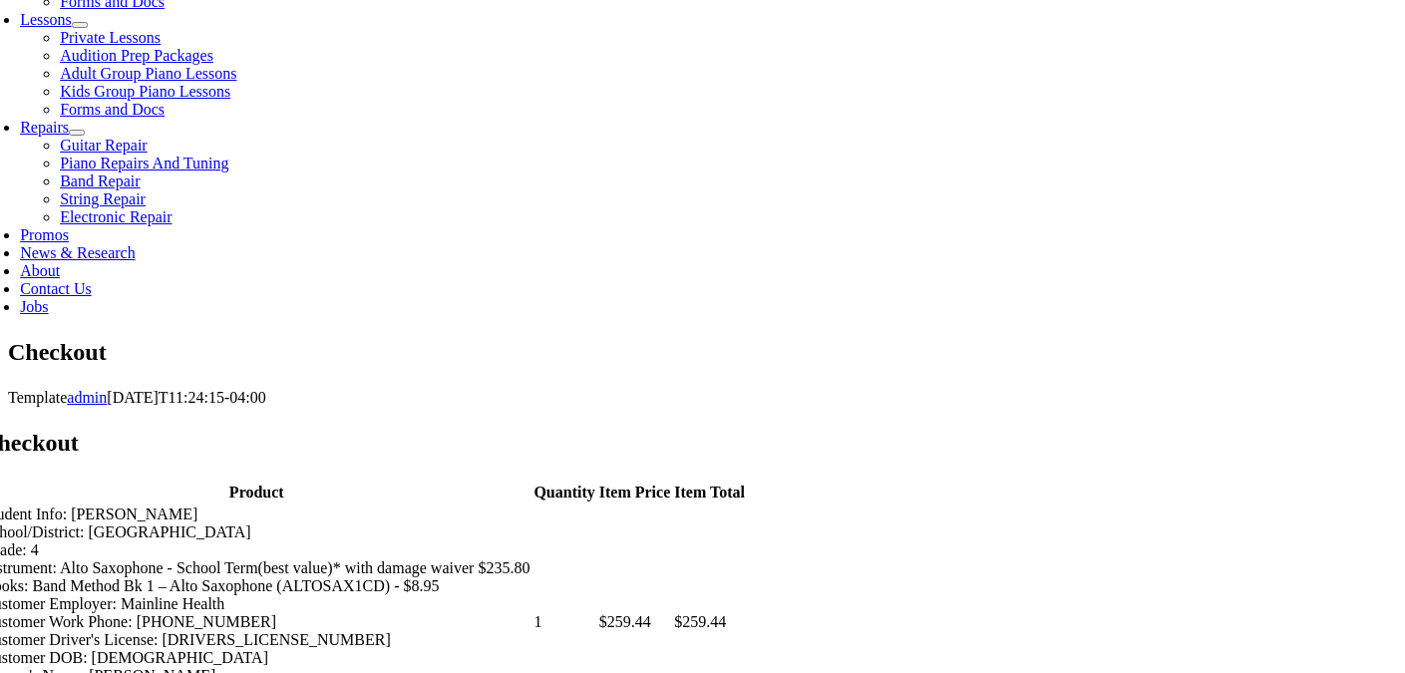
scroll to position [956, 0]
